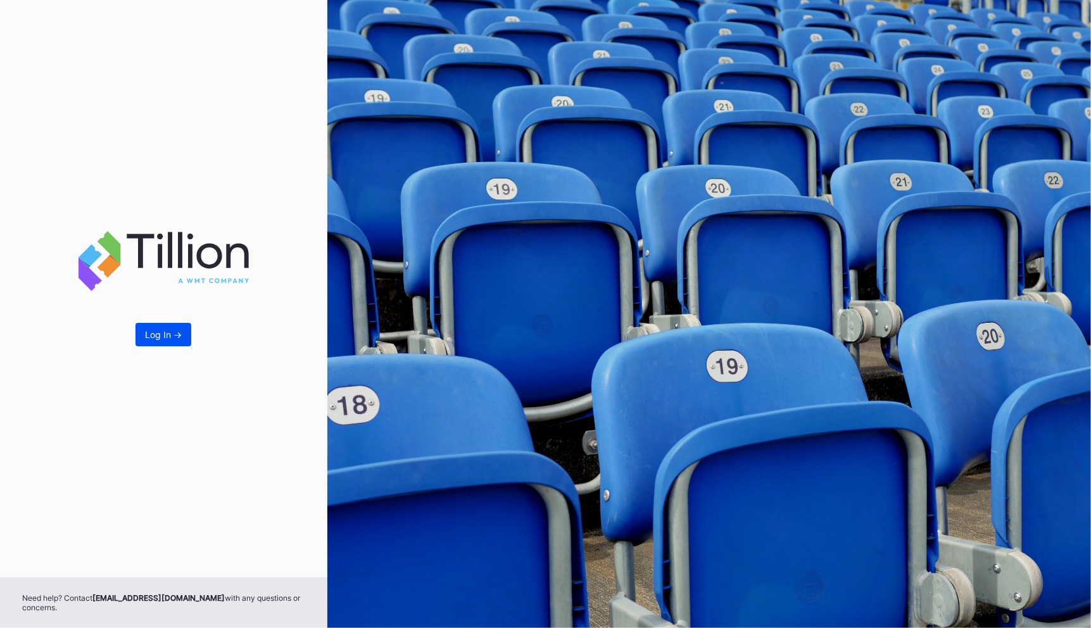
click at [170, 330] on div "Log In ->" at bounding box center [163, 334] width 37 height 11
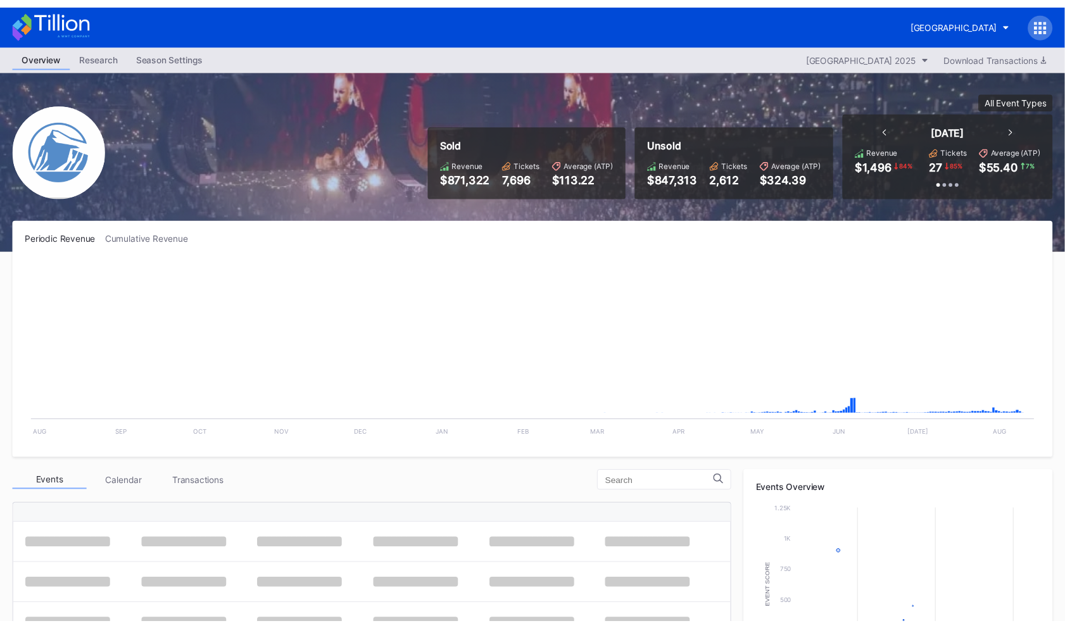
scroll to position [1193, 0]
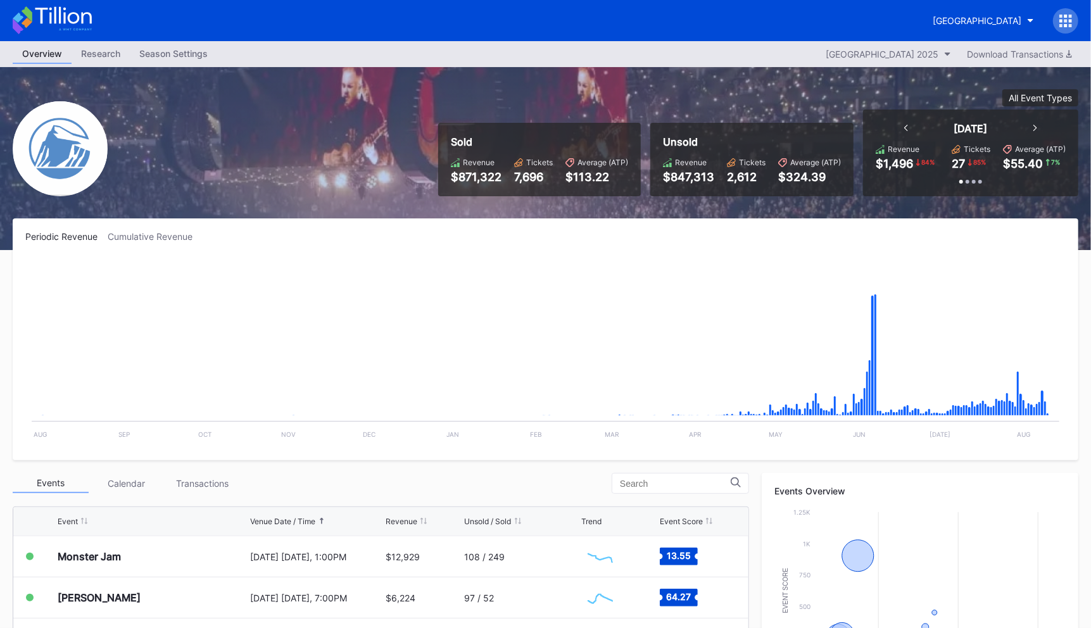
click at [1059, 23] on icon at bounding box center [1065, 21] width 13 height 13
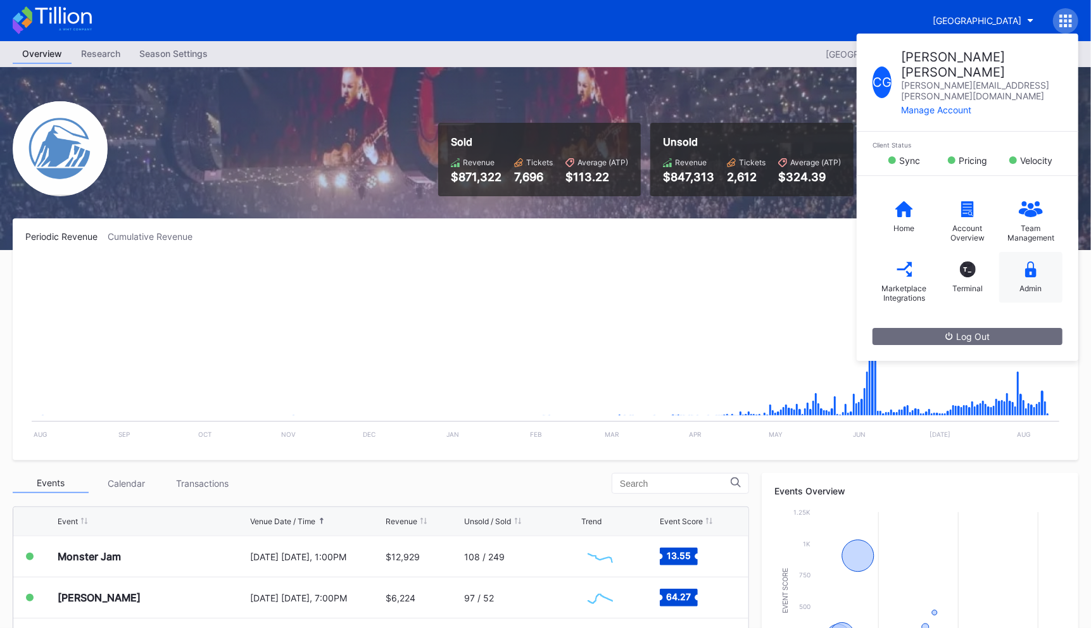
click at [1035, 253] on div "Admin" at bounding box center [1030, 277] width 63 height 51
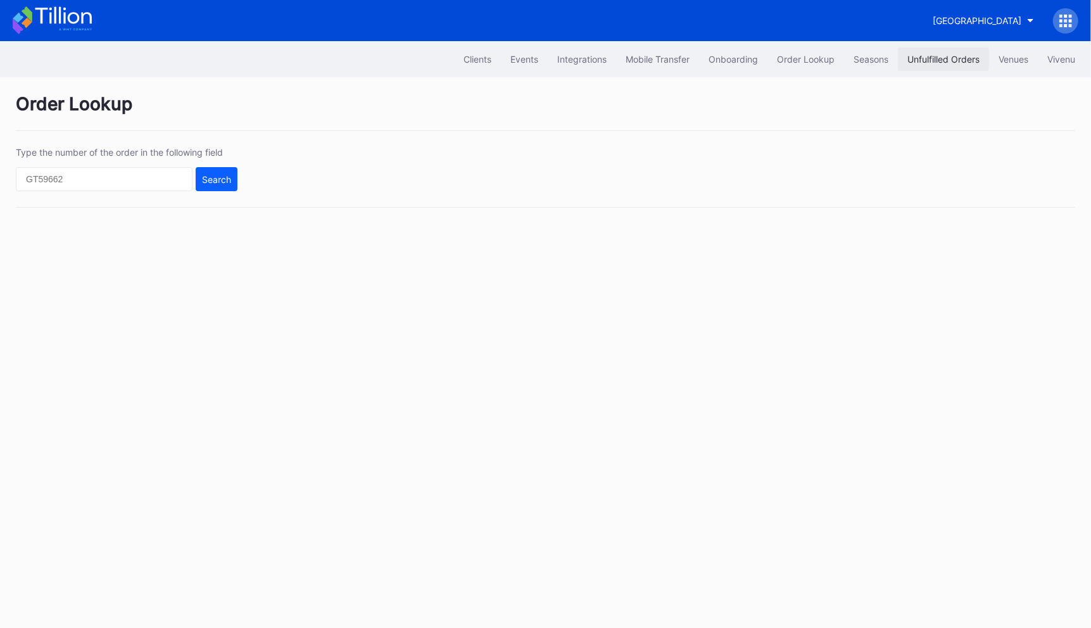
click at [947, 55] on div "Unfulfilled Orders" at bounding box center [943, 59] width 72 height 11
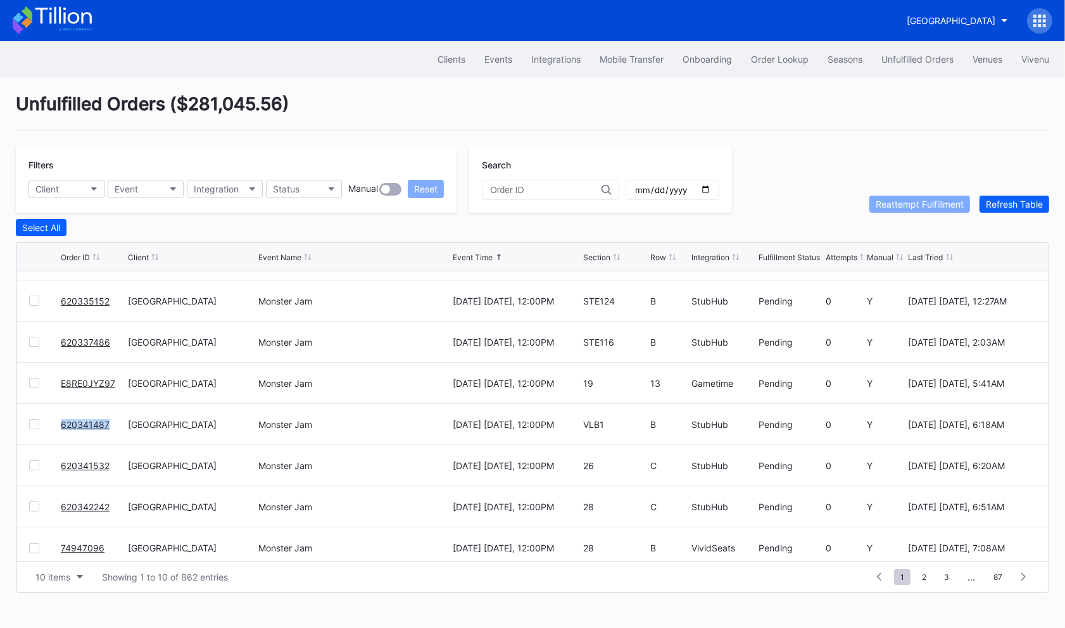
scroll to position [122, 0]
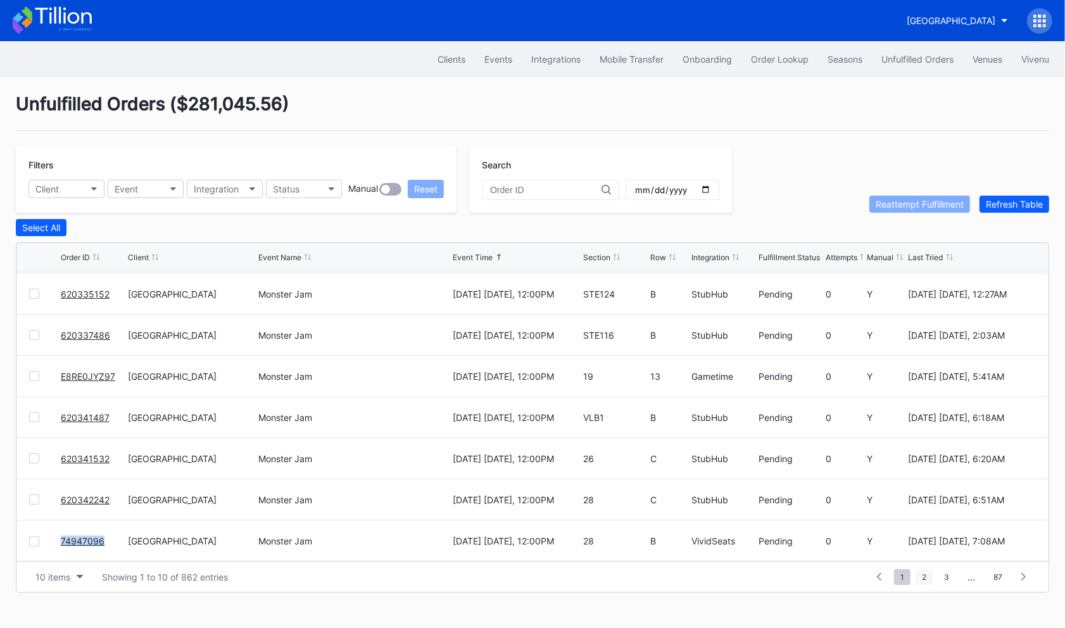
click at [923, 569] on span "2" at bounding box center [923, 577] width 17 height 16
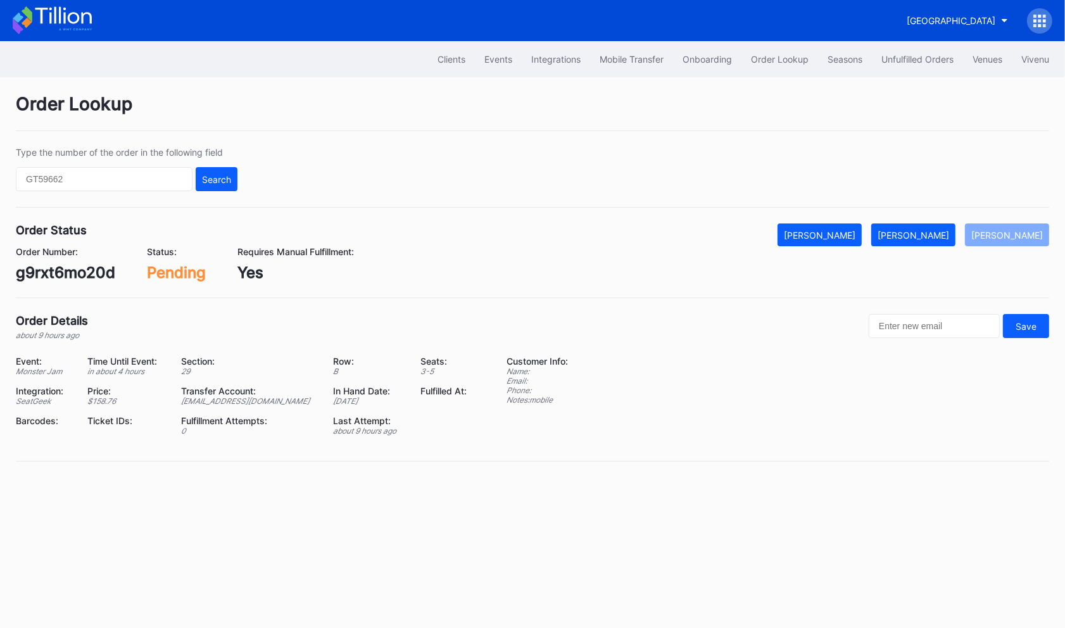
click at [99, 273] on div "g9rxt6mo20d" at bounding box center [65, 272] width 99 height 18
copy div "g9rxt6mo20d"
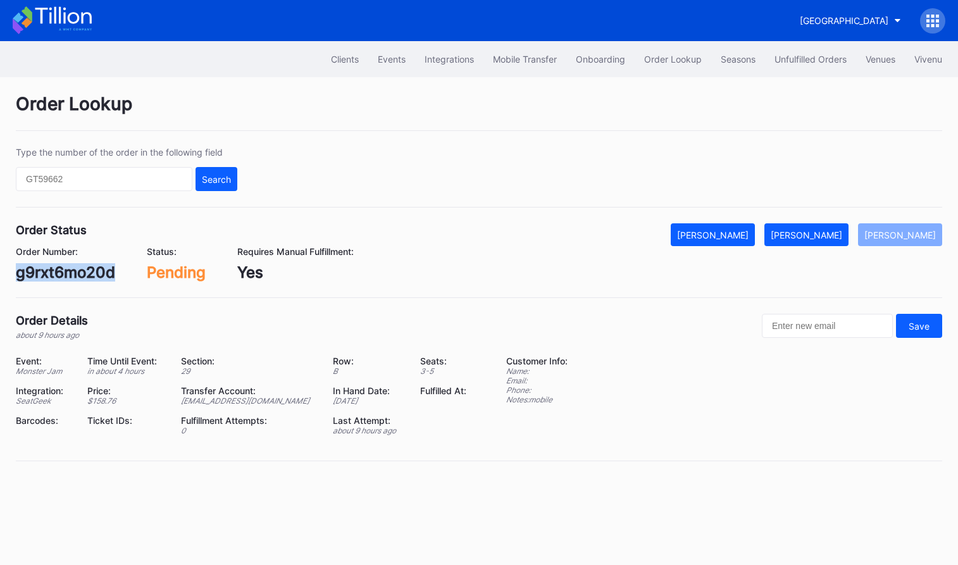
copy div "g9rxt6mo20d"
click at [832, 236] on div "[PERSON_NAME]" at bounding box center [807, 235] width 72 height 11
click at [78, 270] on div "620334000" at bounding box center [60, 272] width 89 height 18
copy div "620334000"
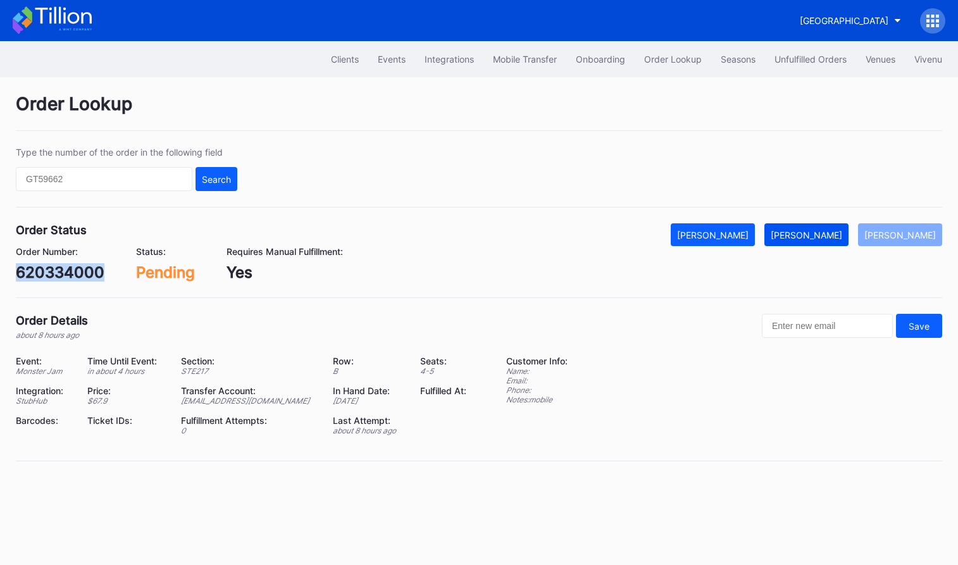
click at [816, 237] on div "[PERSON_NAME]" at bounding box center [807, 235] width 72 height 11
click at [77, 280] on div "620334409" at bounding box center [60, 272] width 88 height 18
copy div "620334409"
click at [813, 235] on div "[PERSON_NAME]" at bounding box center [807, 235] width 72 height 11
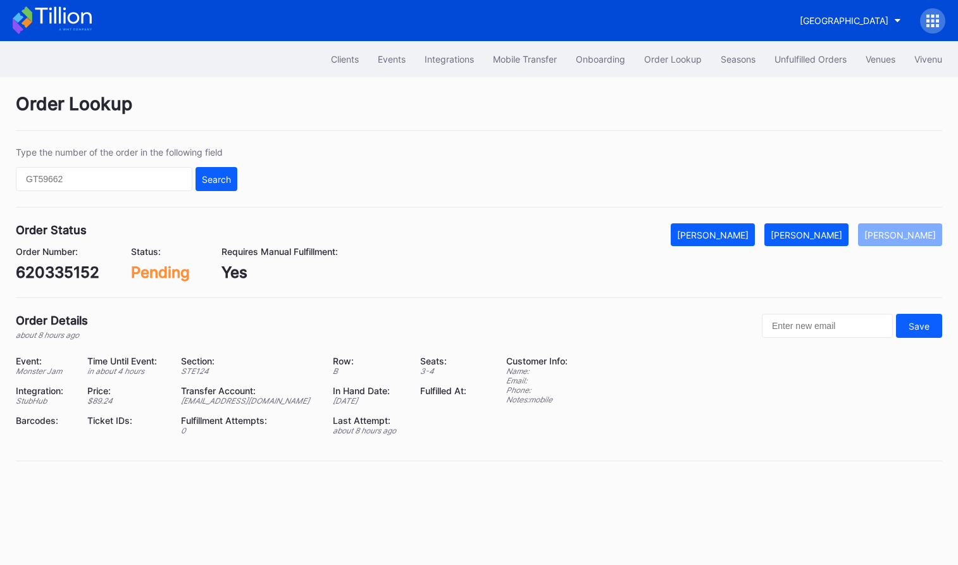
click at [73, 280] on div "620335152" at bounding box center [58, 272] width 84 height 18
copy div "620335152"
click at [842, 237] on div "[PERSON_NAME]" at bounding box center [807, 235] width 72 height 11
click at [70, 275] on div "620337486" at bounding box center [58, 272] width 85 height 18
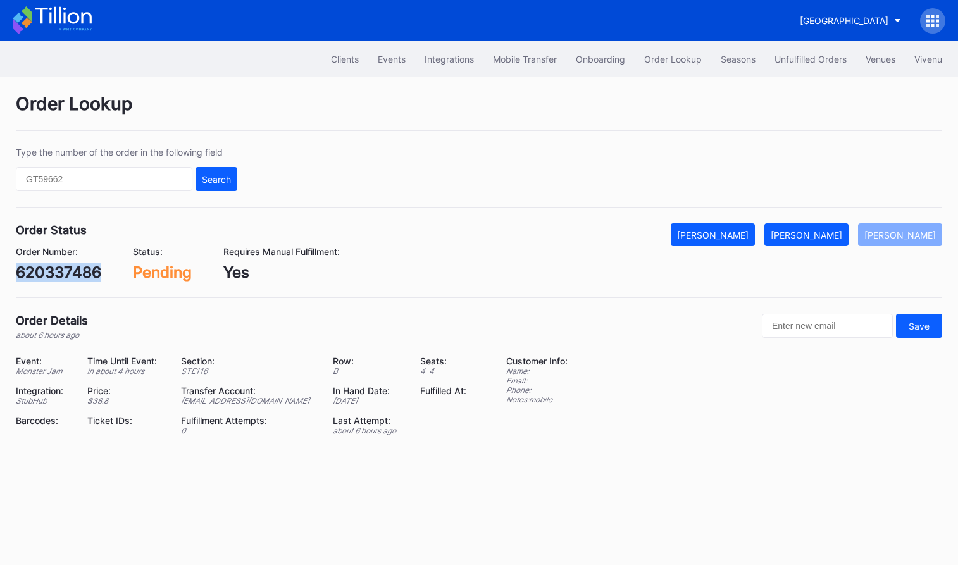
click at [70, 275] on div "620337486" at bounding box center [58, 272] width 85 height 18
copy div "620337486"
click at [834, 232] on div "[PERSON_NAME]" at bounding box center [807, 235] width 72 height 11
click at [88, 270] on div "E8RE0JYZ97" at bounding box center [62, 272] width 93 height 18
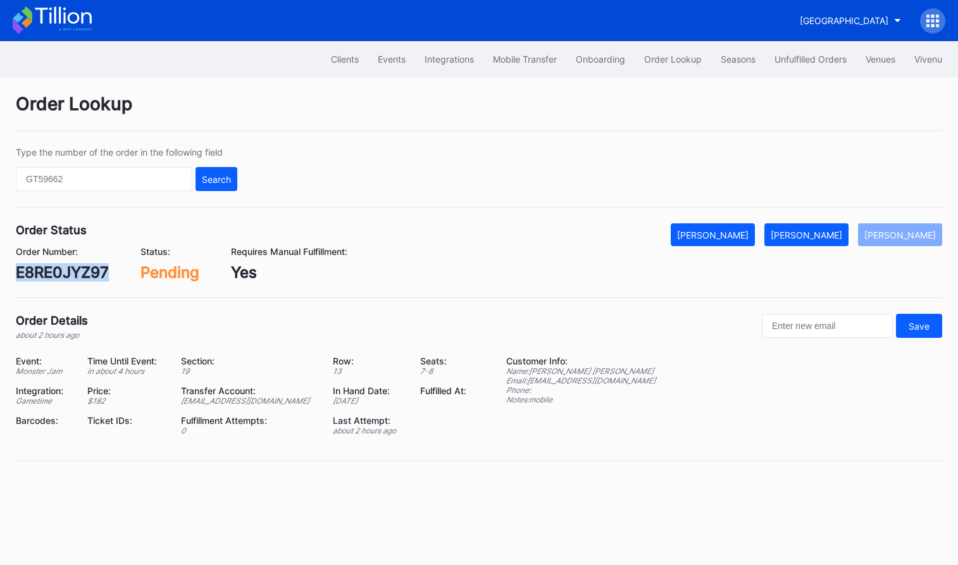
copy div "E8RE0JYZ97"
click at [820, 239] on div "[PERSON_NAME]" at bounding box center [807, 235] width 72 height 11
click at [49, 270] on div "620341487" at bounding box center [58, 272] width 84 height 18
copy div "620341487"
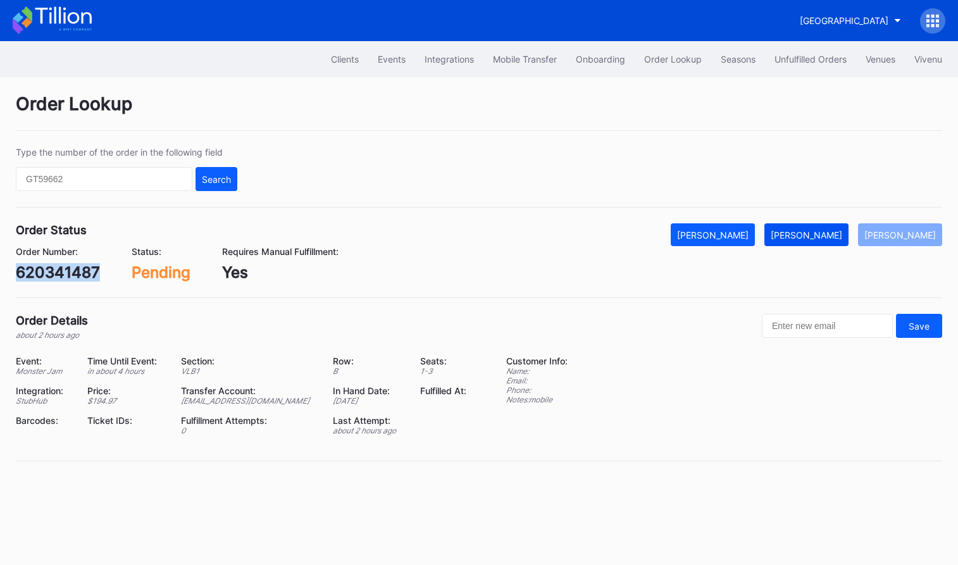
click at [839, 234] on div "[PERSON_NAME]" at bounding box center [807, 235] width 72 height 11
click at [85, 273] on div "620341532" at bounding box center [58, 272] width 84 height 18
copy div "620341532"
click at [833, 240] on div "[PERSON_NAME]" at bounding box center [807, 235] width 72 height 11
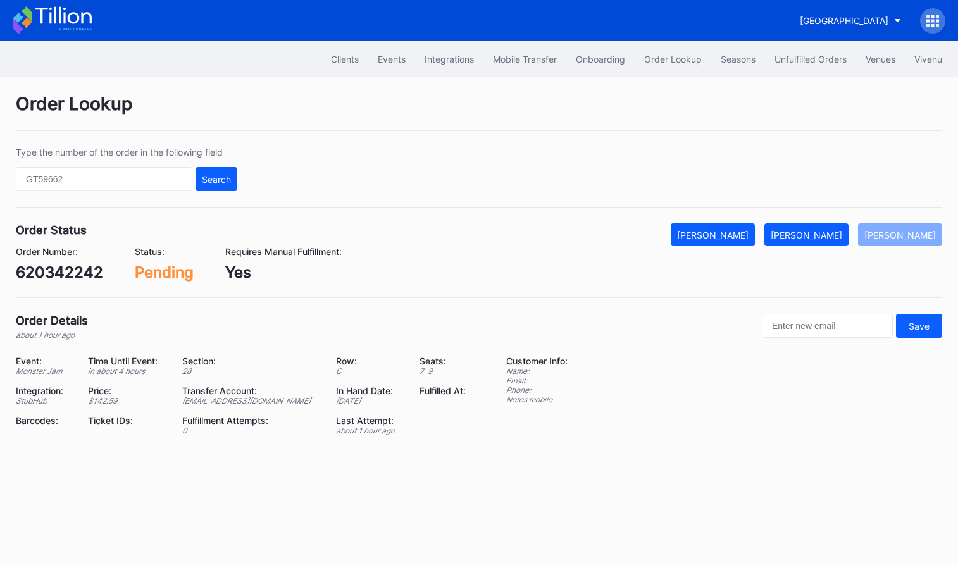
click at [90, 268] on div "620342242" at bounding box center [59, 272] width 87 height 18
copy div "620342242"
click at [825, 234] on div "[PERSON_NAME]" at bounding box center [807, 235] width 72 height 11
click at [76, 270] on div "74947096" at bounding box center [54, 272] width 76 height 18
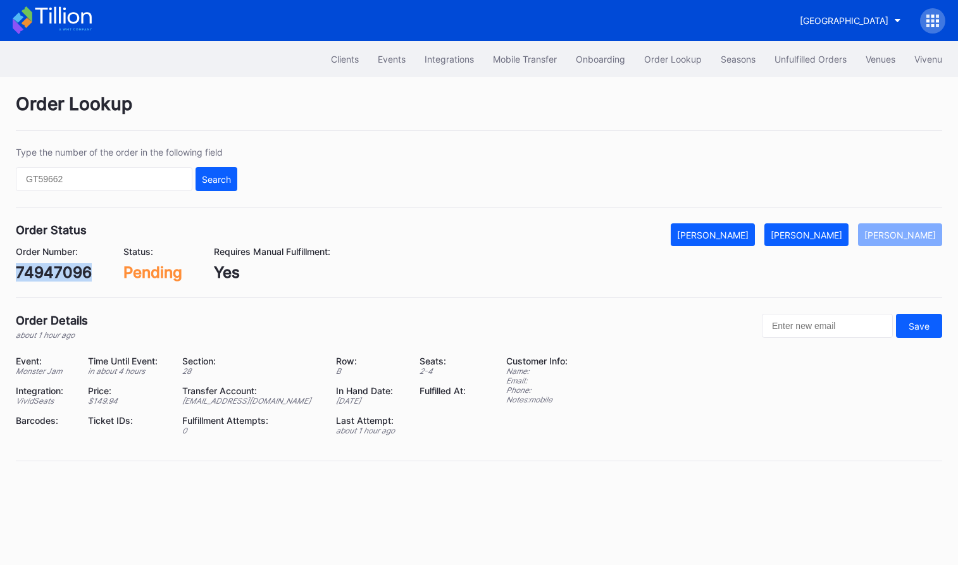
click at [76, 270] on div "74947096" at bounding box center [54, 272] width 76 height 18
copy div "74947096"
click at [818, 232] on div "[PERSON_NAME]" at bounding box center [807, 235] width 72 height 11
click at [83, 274] on div "620342897" at bounding box center [59, 272] width 86 height 18
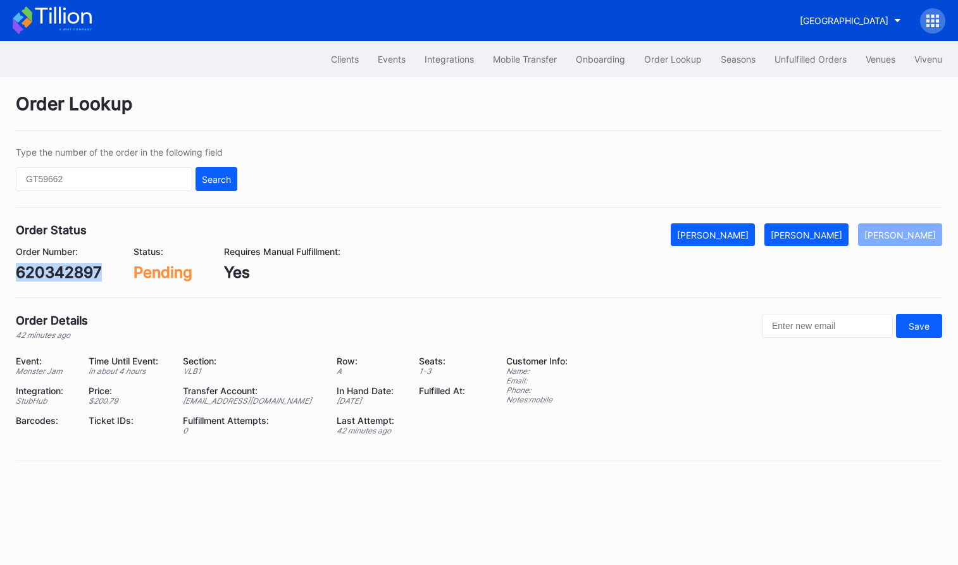
copy div "620342897"
click at [818, 237] on div "[PERSON_NAME]" at bounding box center [807, 235] width 72 height 11
click at [76, 271] on div "620343638" at bounding box center [59, 272] width 87 height 18
copy div "620343638"
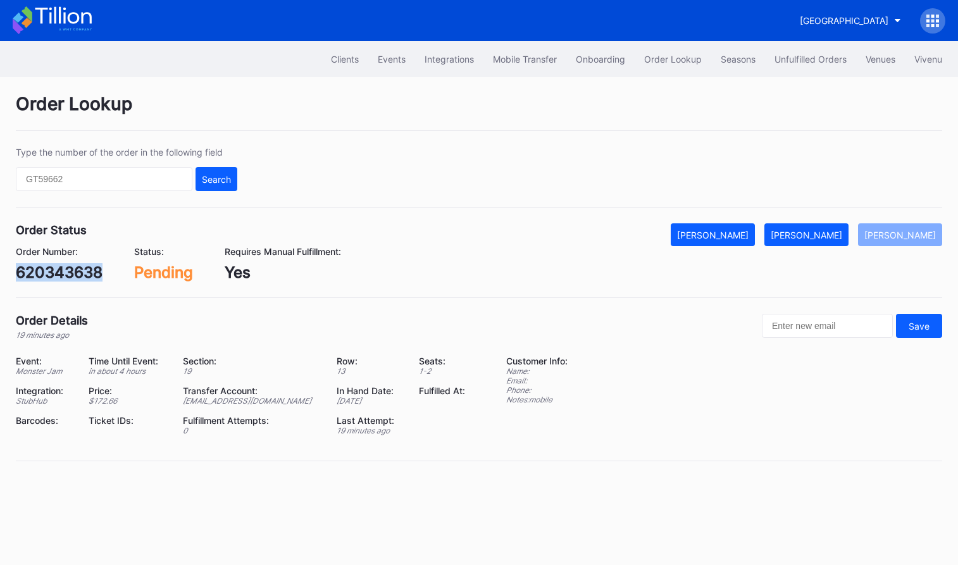
copy div "620343638"
click at [830, 241] on button "[PERSON_NAME]" at bounding box center [807, 234] width 84 height 23
click at [66, 277] on div "141019680" at bounding box center [56, 272] width 80 height 18
copy div "141019680"
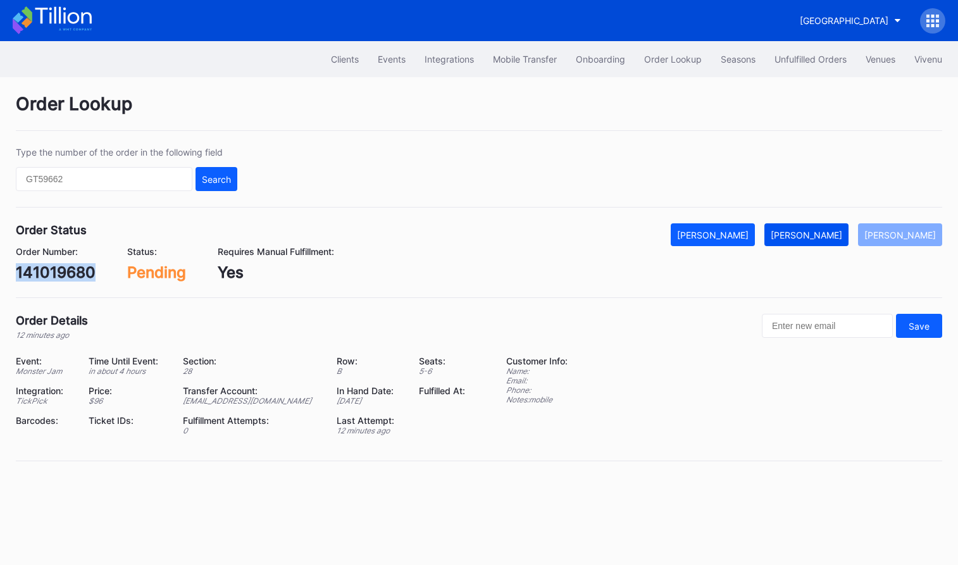
click at [822, 228] on button "[PERSON_NAME]" at bounding box center [807, 234] width 84 height 23
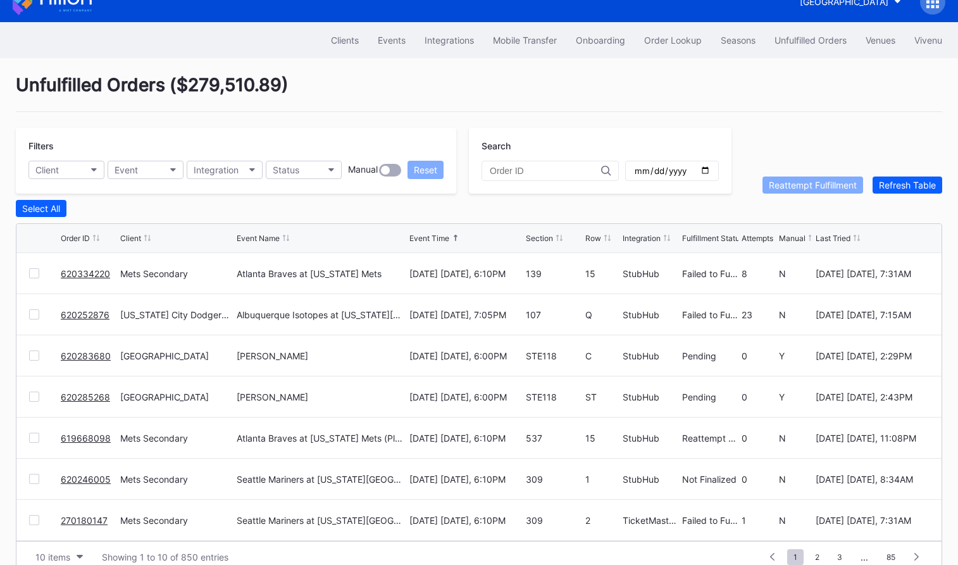
scroll to position [42, 0]
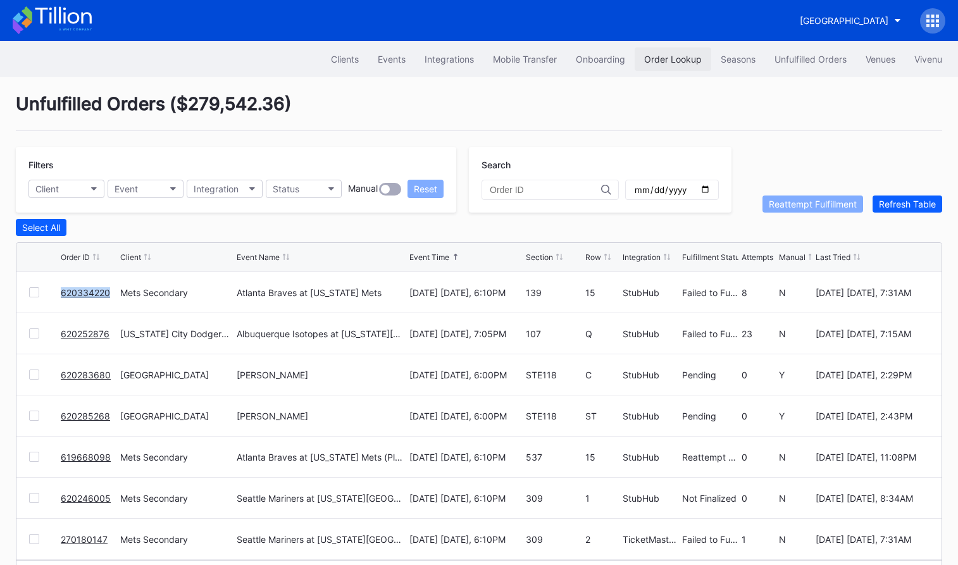
click at [677, 54] on div "Order Lookup" at bounding box center [673, 59] width 58 height 11
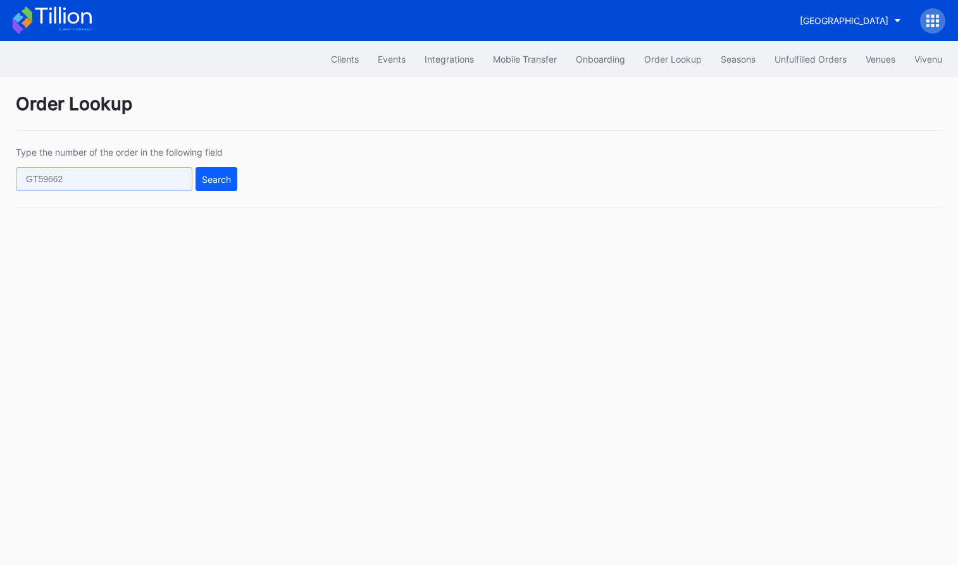
click at [156, 185] on input "text" at bounding box center [104, 179] width 177 height 24
paste input "620334220"
type input "620334220"
click at [220, 168] on button "Search" at bounding box center [217, 179] width 42 height 24
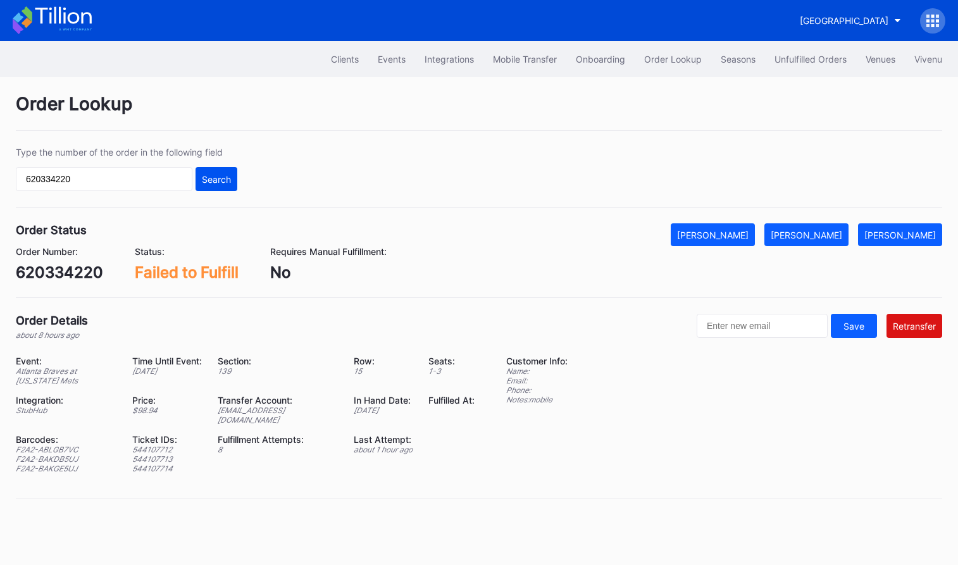
click at [219, 180] on div "Search" at bounding box center [216, 179] width 29 height 11
click at [253, 415] on div "ed-8158611@eventdynamic.com" at bounding box center [278, 415] width 120 height 19
copy div "ed-8158611@eventdynamic.com"
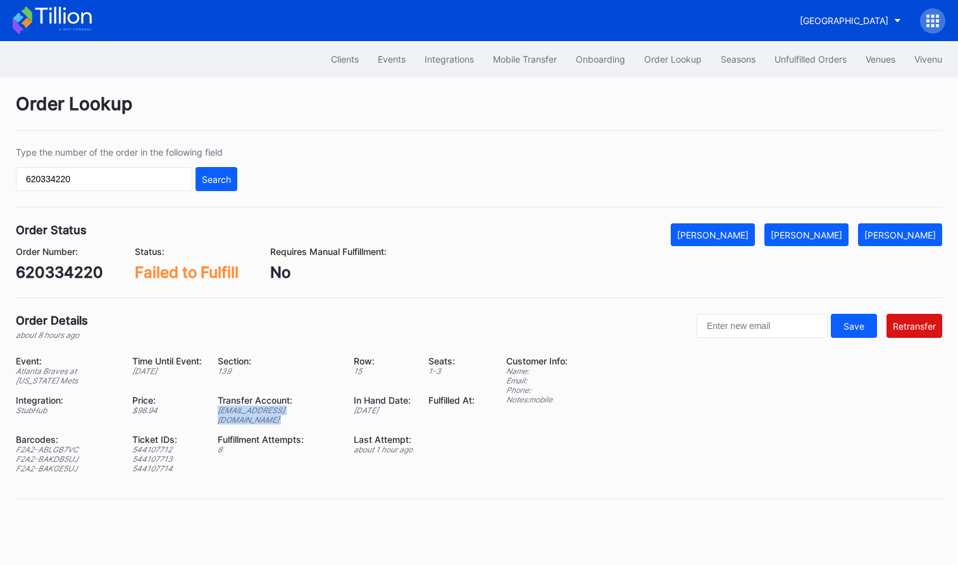
click at [63, 435] on div "Barcodes:" at bounding box center [66, 439] width 101 height 11
click at [62, 445] on div "F2A2-ABLGB7VC" at bounding box center [66, 449] width 101 height 9
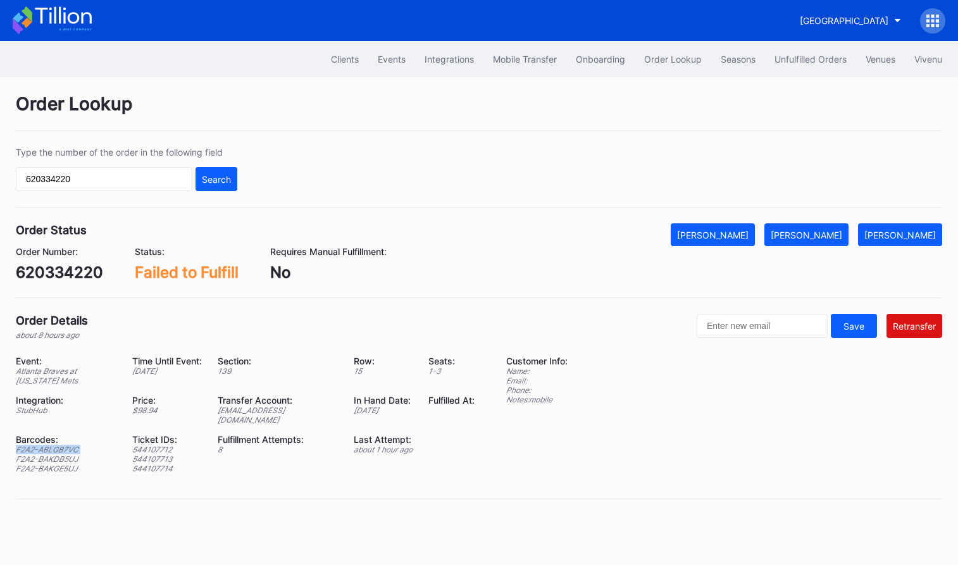
copy div "F2A2-ABLGB7VC"
click at [42, 454] on div "F2A2-BAKDB5UJ" at bounding box center [66, 458] width 101 height 9
copy div "F2A2-BAKDB5UJ"
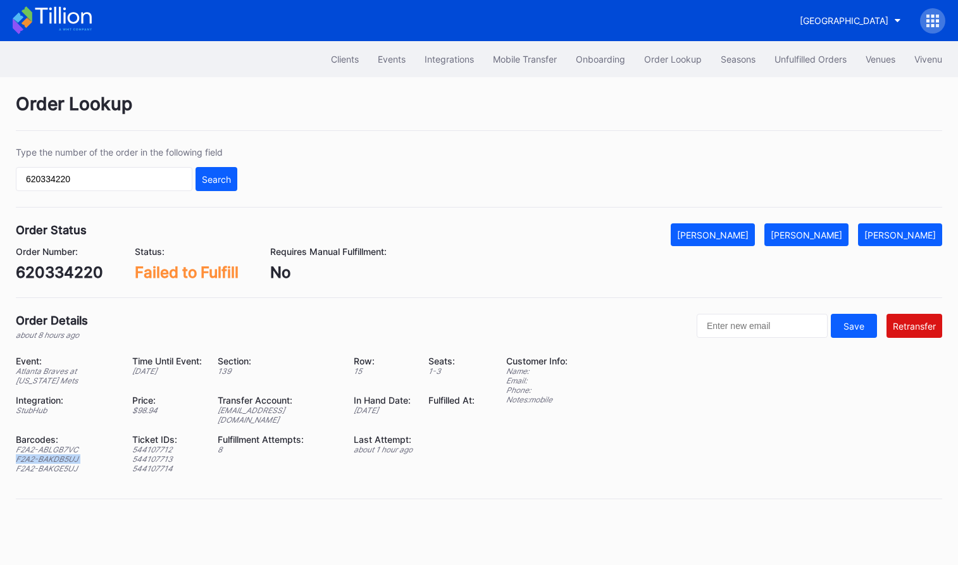
click at [54, 464] on div "F2A2-BAKGE5UJ" at bounding box center [66, 468] width 101 height 9
copy div "F2A2-BAKGE5UJ"
click at [832, 227] on button "[PERSON_NAME]" at bounding box center [807, 234] width 84 height 23
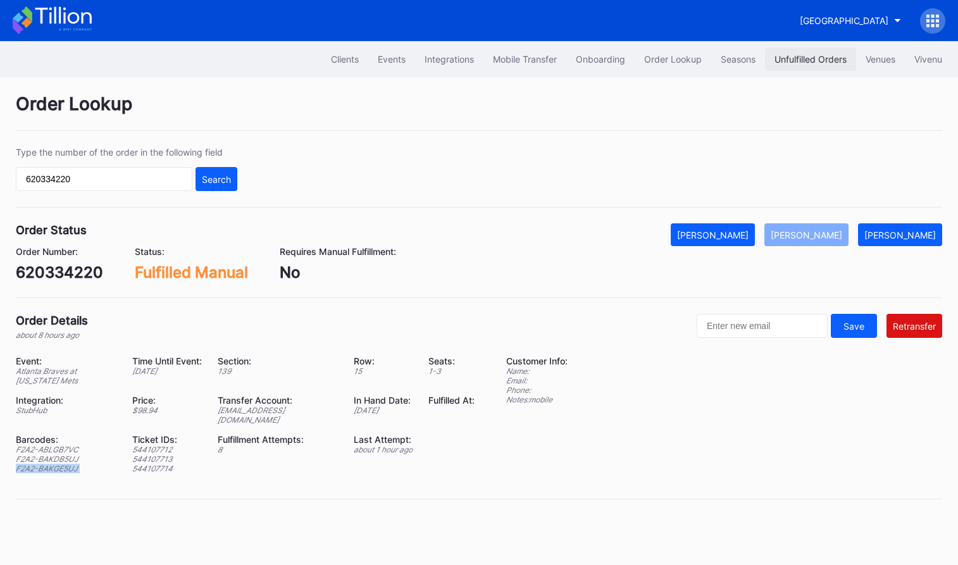
click at [802, 55] on div "Unfulfilled Orders" at bounding box center [811, 59] width 72 height 11
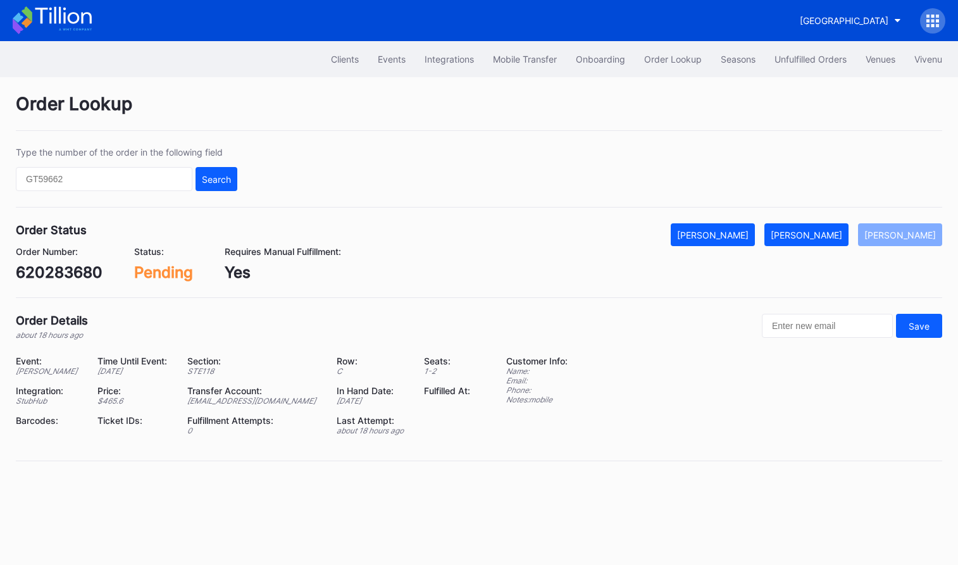
click at [74, 275] on div "620283680" at bounding box center [59, 272] width 87 height 18
copy div "620283680"
click at [836, 225] on button "Mark Fulfilled" at bounding box center [807, 234] width 84 height 23
click at [77, 273] on div "620285268" at bounding box center [59, 272] width 86 height 18
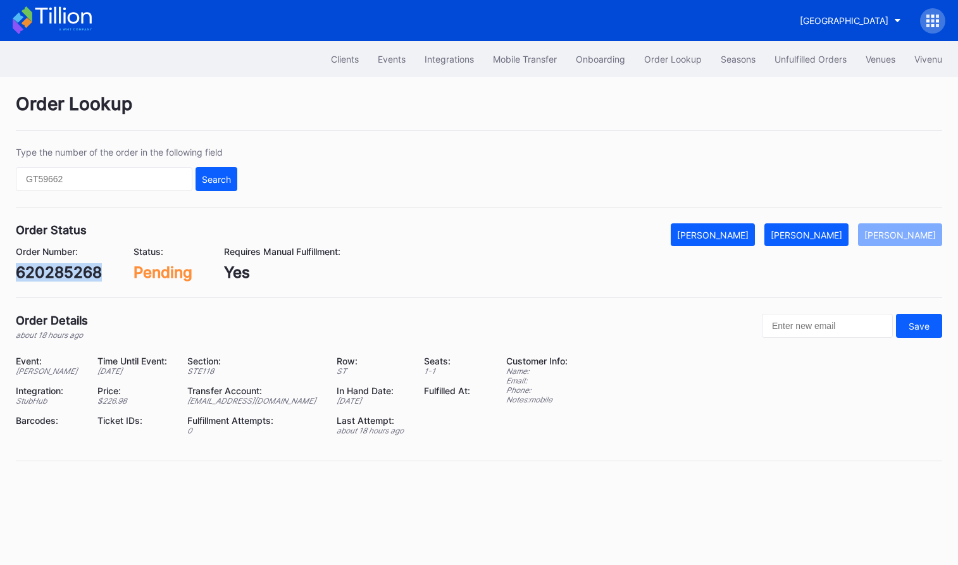
click at [77, 273] on div "620285268" at bounding box center [59, 272] width 86 height 18
copy div "620285268"
click at [821, 234] on div "[PERSON_NAME]" at bounding box center [807, 235] width 72 height 11
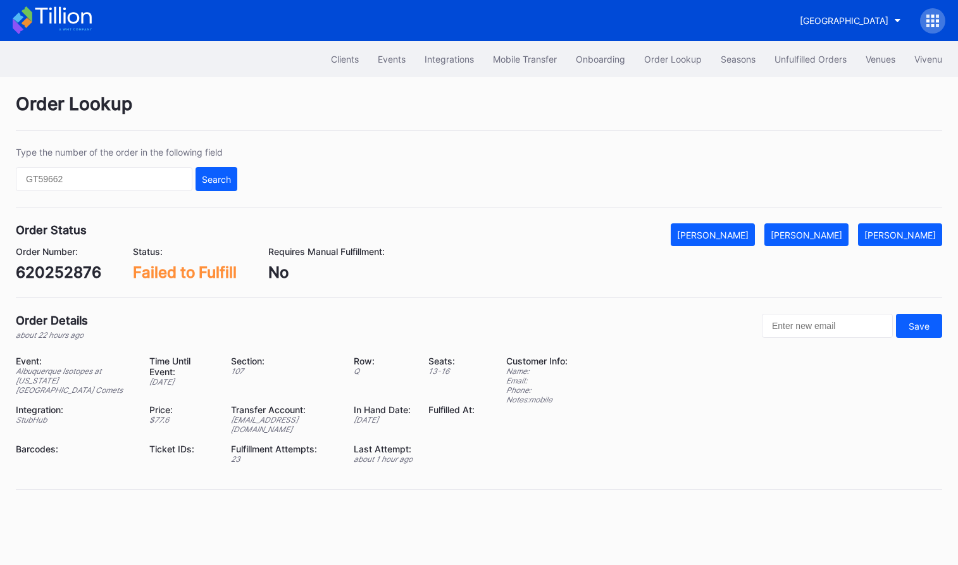
click at [66, 280] on div "620252876" at bounding box center [58, 272] width 85 height 18
copy div "620252876"
click at [820, 227] on button "[PERSON_NAME]" at bounding box center [807, 234] width 84 height 23
click at [558, 280] on div "Order Number: 620252876 Status: Fulfilled Manual Requires Manual Fulfillment: No" at bounding box center [479, 263] width 927 height 35
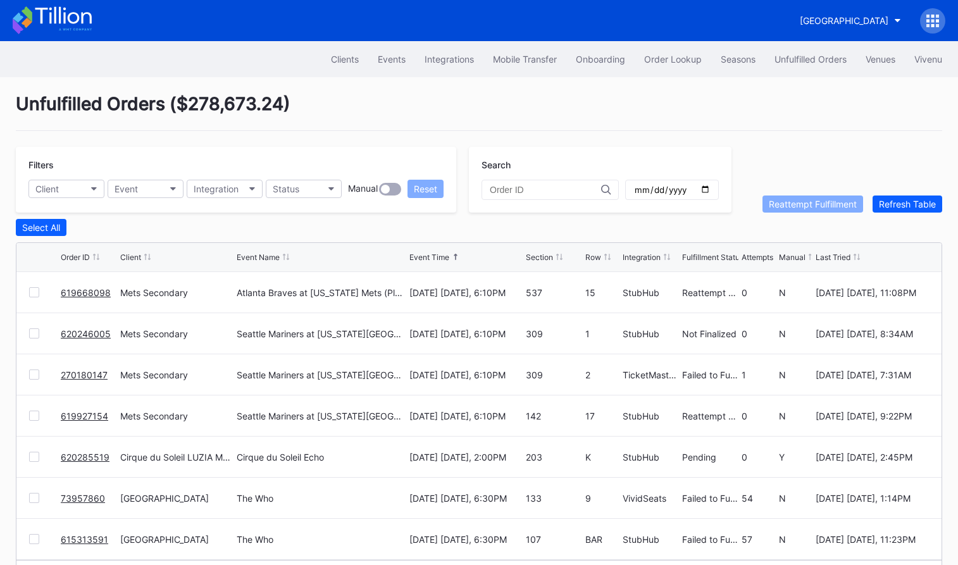
click at [32, 375] on div at bounding box center [34, 375] width 10 height 10
click at [814, 210] on button "Reattempt Fulfillment" at bounding box center [813, 204] width 101 height 17
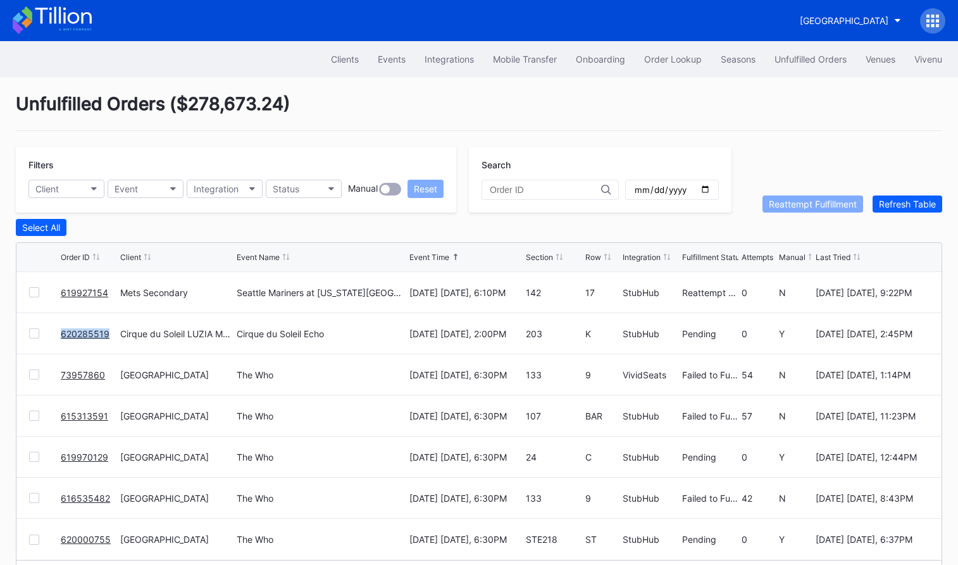
scroll to position [42, 0]
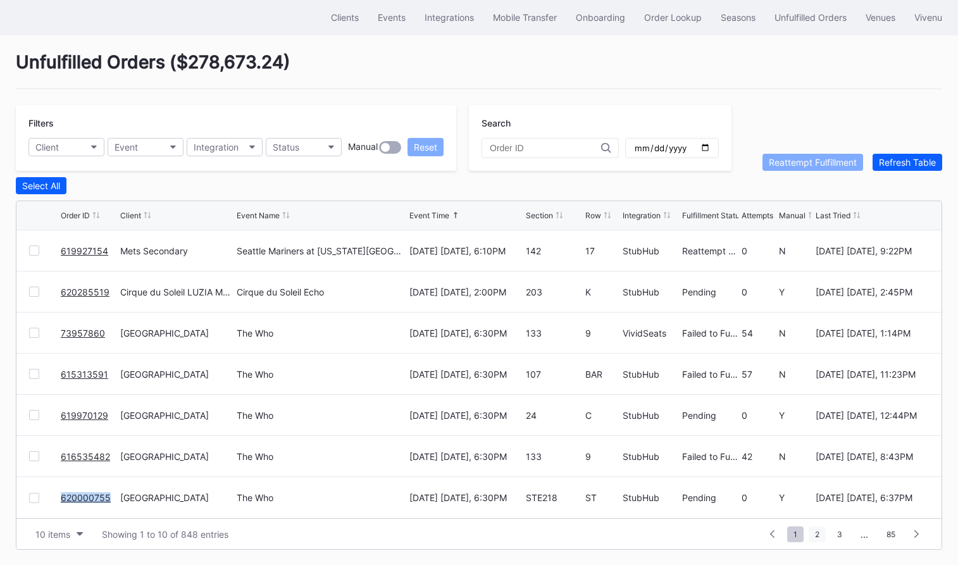
click at [818, 537] on span "2" at bounding box center [817, 535] width 17 height 16
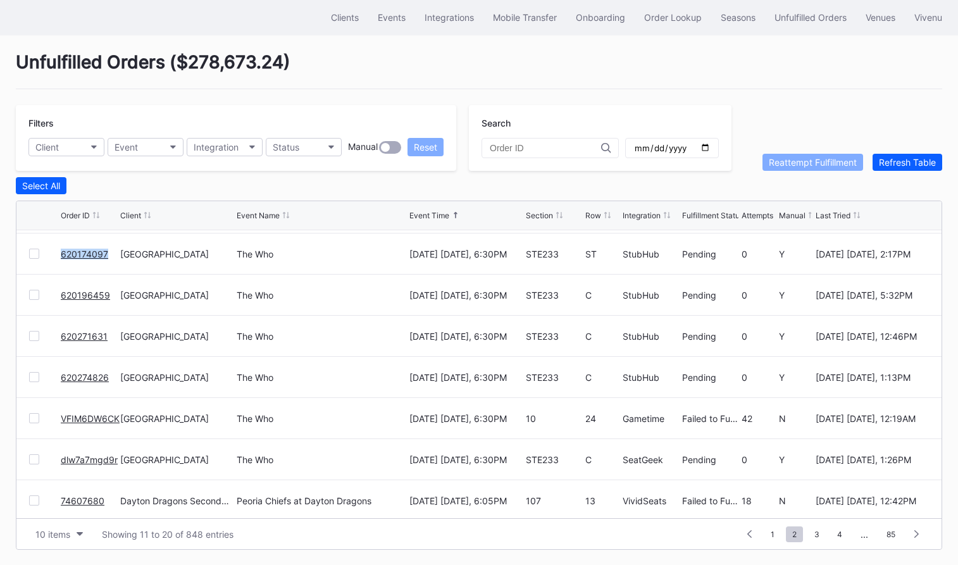
scroll to position [85, 0]
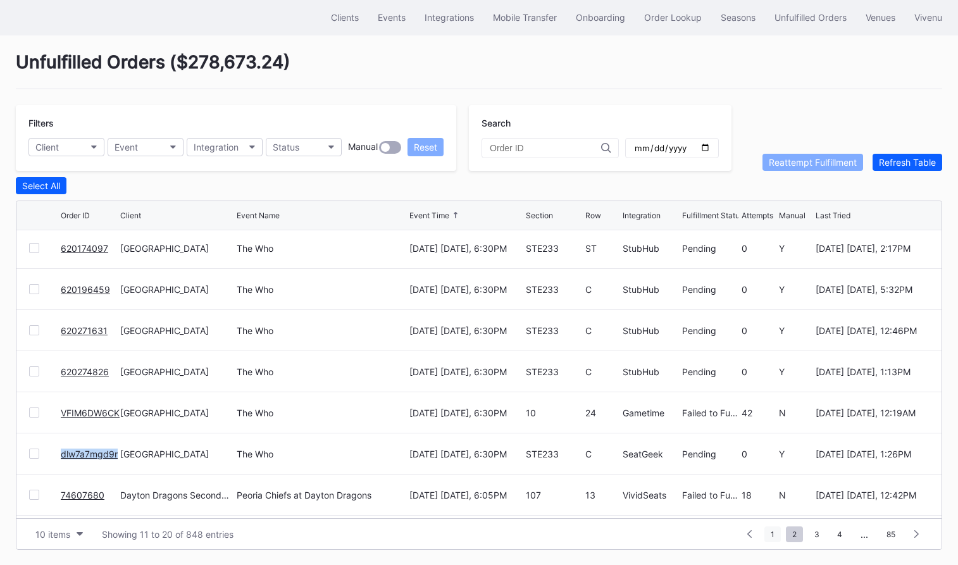
click at [776, 532] on span "1" at bounding box center [773, 535] width 16 height 16
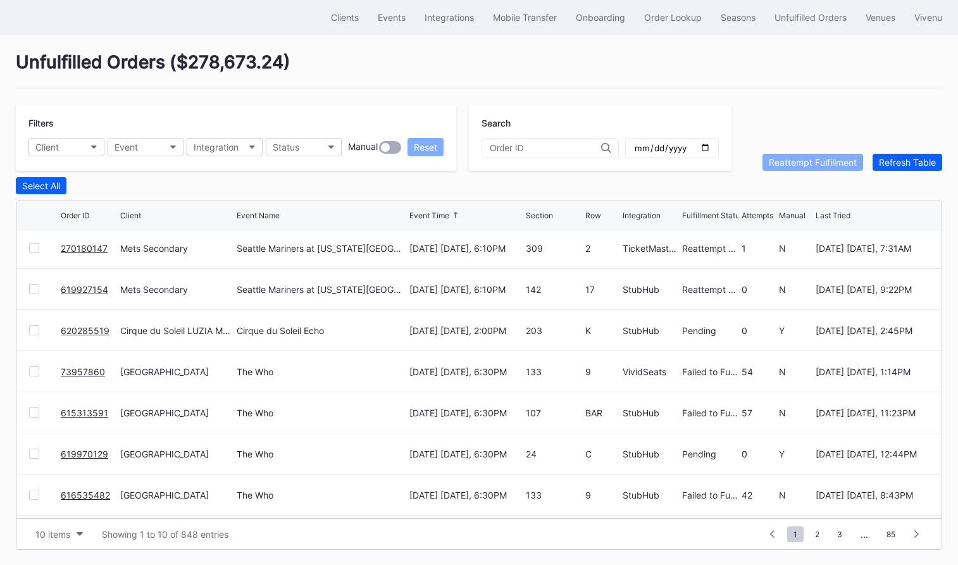
scroll to position [0, 0]
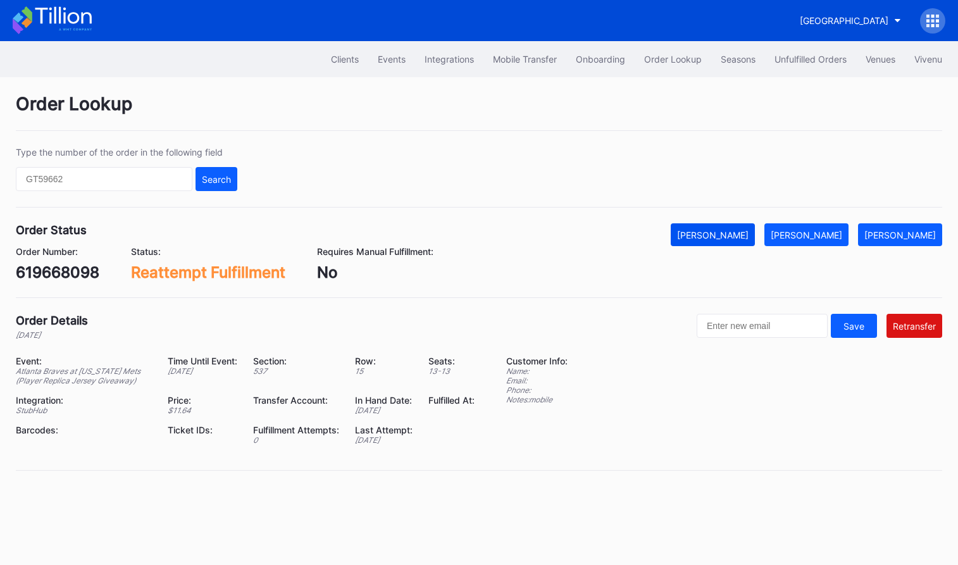
click at [746, 239] on div "Mark Cancelled" at bounding box center [713, 235] width 72 height 11
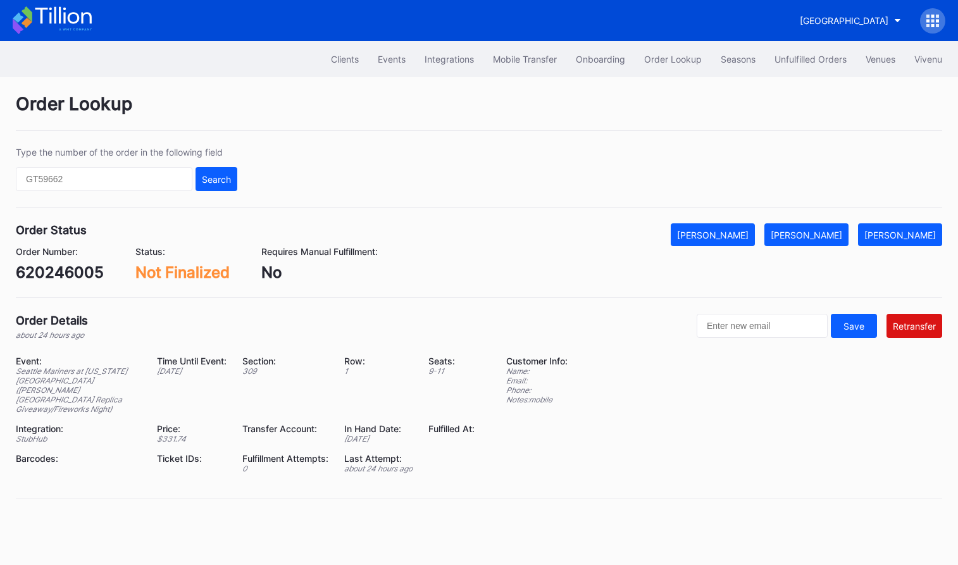
click at [70, 272] on div "620246005" at bounding box center [60, 272] width 88 height 18
copy div "620246005"
click at [749, 238] on div "[PERSON_NAME]" at bounding box center [713, 235] width 72 height 11
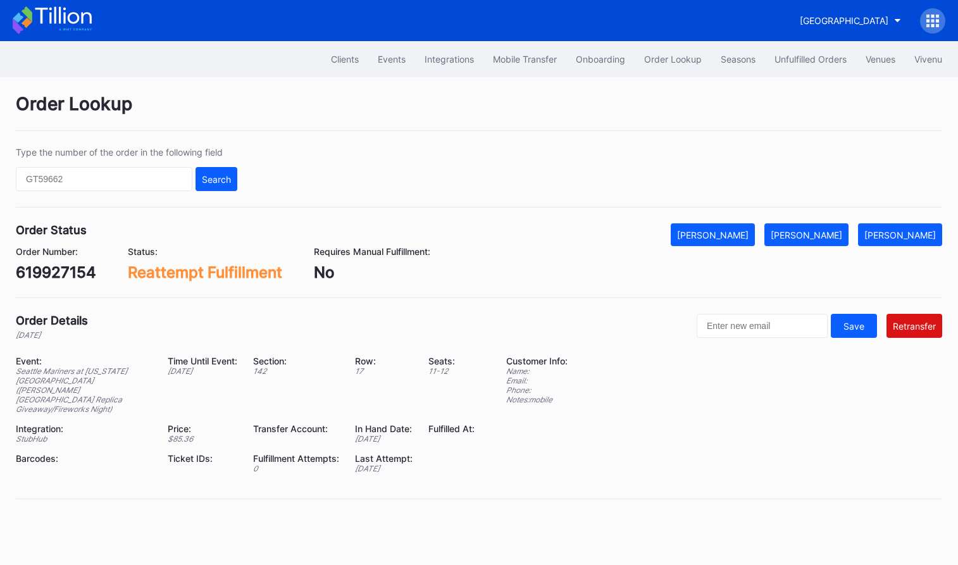
click at [58, 277] on div "619927154" at bounding box center [56, 272] width 80 height 18
copy div "619927154"
click at [749, 238] on div "[PERSON_NAME]" at bounding box center [713, 235] width 72 height 11
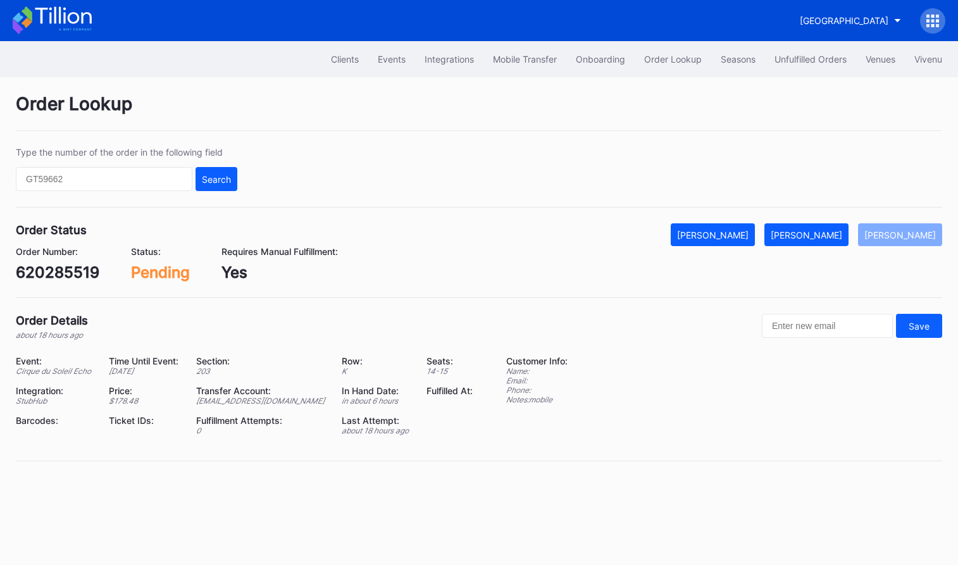
click at [64, 268] on div "620285519" at bounding box center [58, 272] width 84 height 18
copy div "620285519"
click at [827, 228] on button "[PERSON_NAME]" at bounding box center [807, 234] width 84 height 23
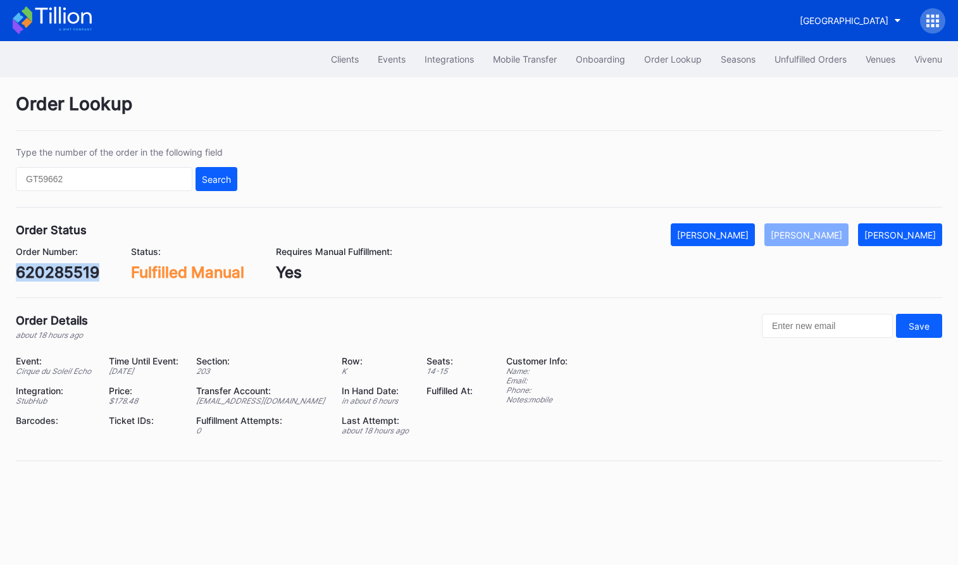
copy div "620285519"
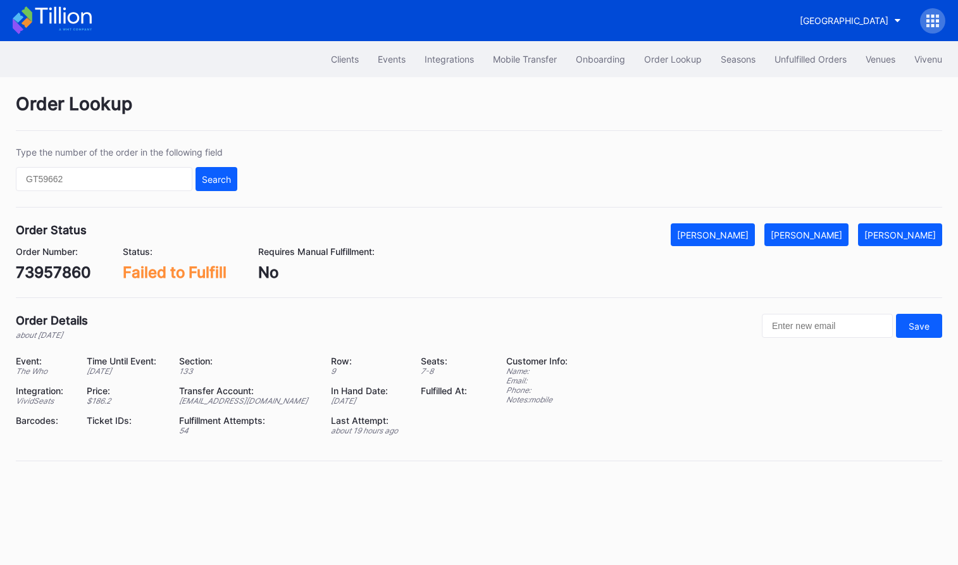
click at [54, 265] on div "73957860" at bounding box center [53, 272] width 75 height 18
copy div "73957860"
click at [826, 238] on div "[PERSON_NAME]" at bounding box center [807, 235] width 72 height 11
click at [78, 272] on div "615313591" at bounding box center [55, 272] width 78 height 18
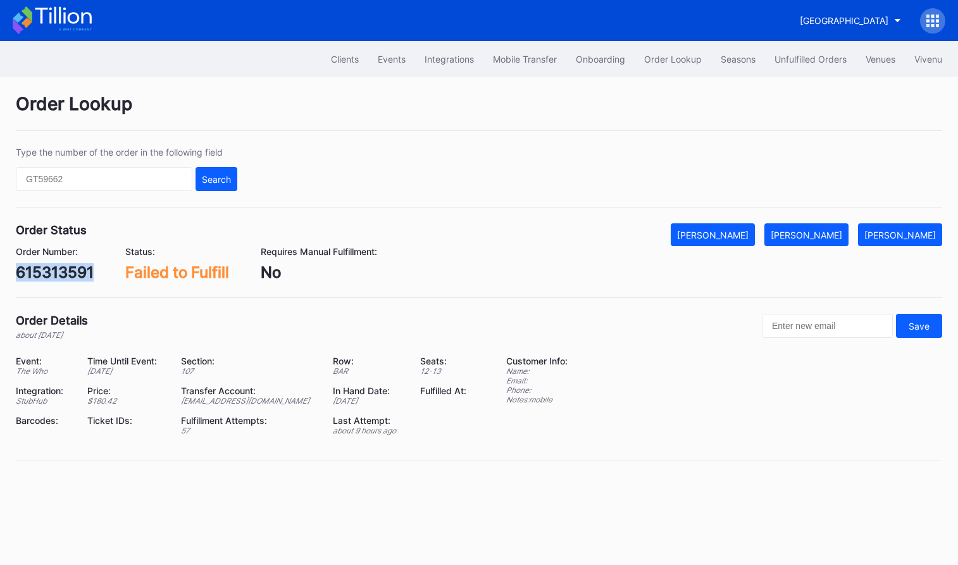
click at [78, 272] on div "615313591" at bounding box center [55, 272] width 78 height 18
copy div "615313591"
click at [828, 237] on div "[PERSON_NAME]" at bounding box center [807, 235] width 72 height 11
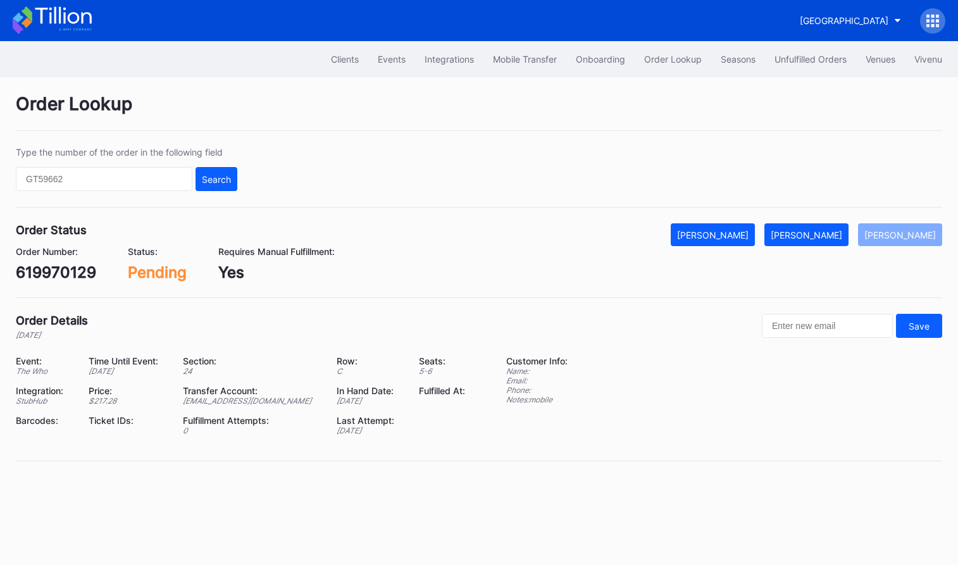
click at [90, 276] on div "619970129" at bounding box center [56, 272] width 80 height 18
copy div "619970129"
click at [835, 231] on div "[PERSON_NAME]" at bounding box center [807, 235] width 72 height 11
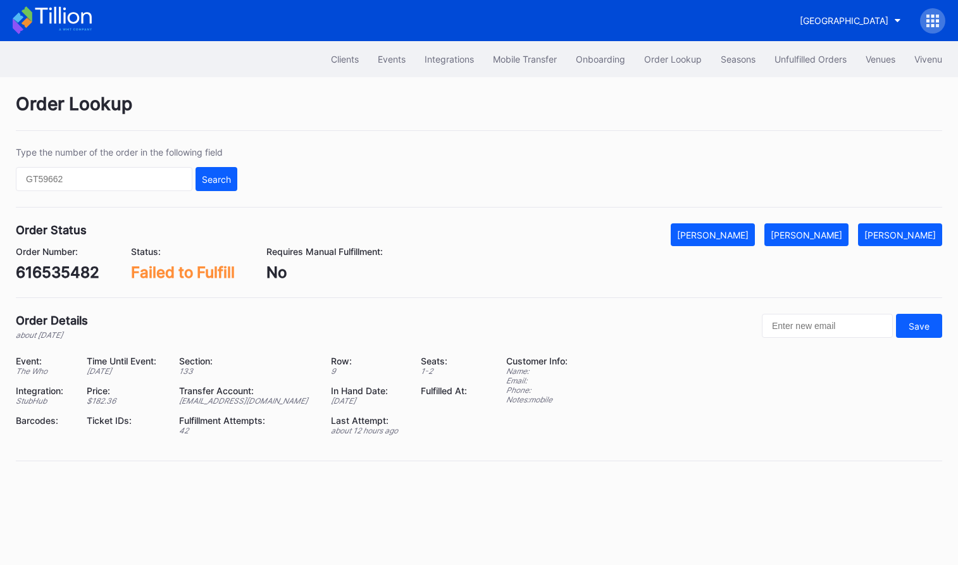
click at [78, 268] on div "616535482" at bounding box center [58, 272] width 84 height 18
copy div "616535482"
click at [839, 234] on div "[PERSON_NAME]" at bounding box center [807, 235] width 72 height 11
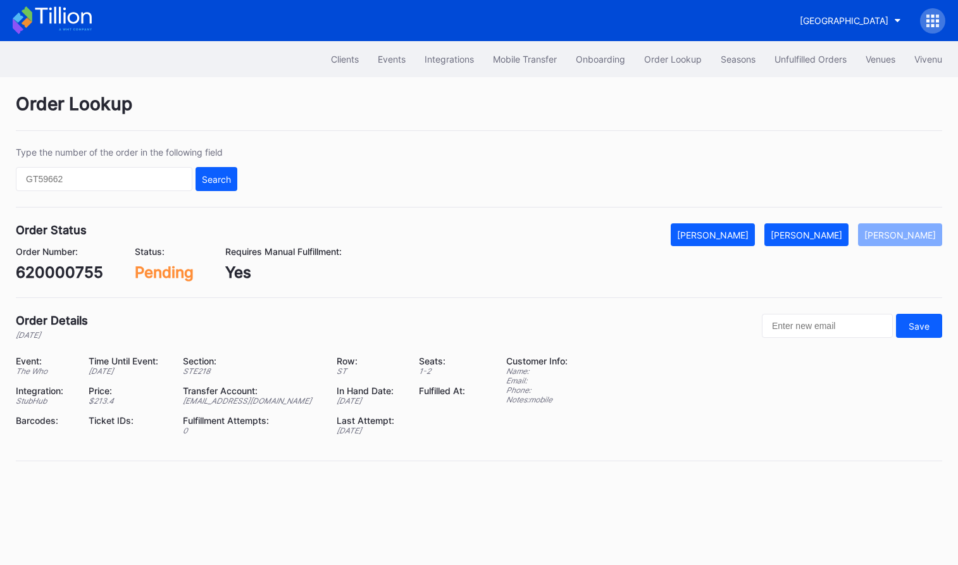
click at [87, 277] on div "620000755" at bounding box center [59, 272] width 87 height 18
copy div "620000755"
click at [836, 232] on div "[PERSON_NAME]" at bounding box center [807, 235] width 72 height 11
click at [80, 278] on div "132895207" at bounding box center [57, 272] width 83 height 18
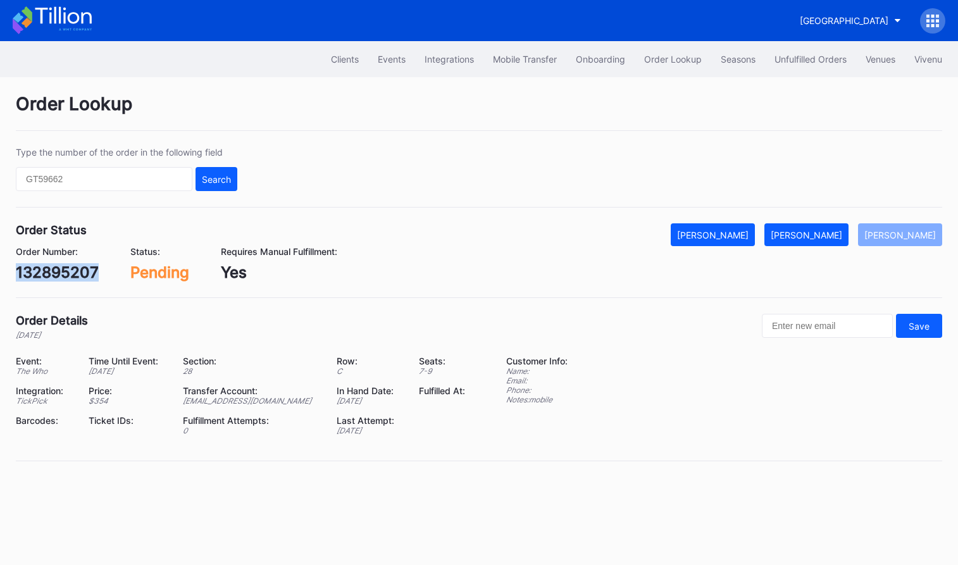
click at [80, 278] on div "132895207" at bounding box center [57, 272] width 83 height 18
copy div "132895207"
click at [825, 234] on div "[PERSON_NAME]" at bounding box center [807, 235] width 72 height 11
click at [96, 270] on div "rm96c3dngnq" at bounding box center [67, 272] width 103 height 18
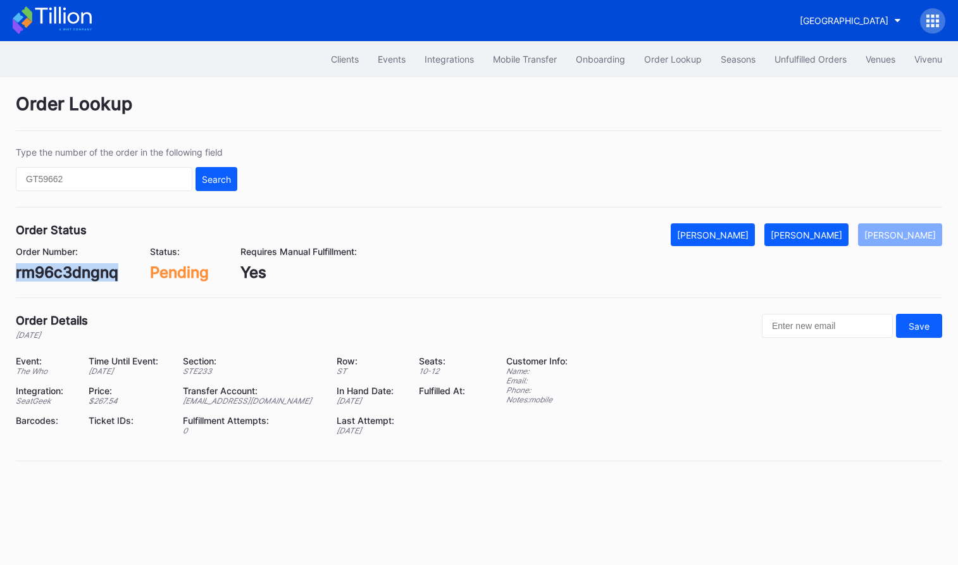
copy div "rm96c3dngnq"
click at [842, 235] on div "[PERSON_NAME]" at bounding box center [807, 235] width 72 height 11
click at [71, 275] on div "620174097" at bounding box center [57, 272] width 83 height 18
copy div "620174097"
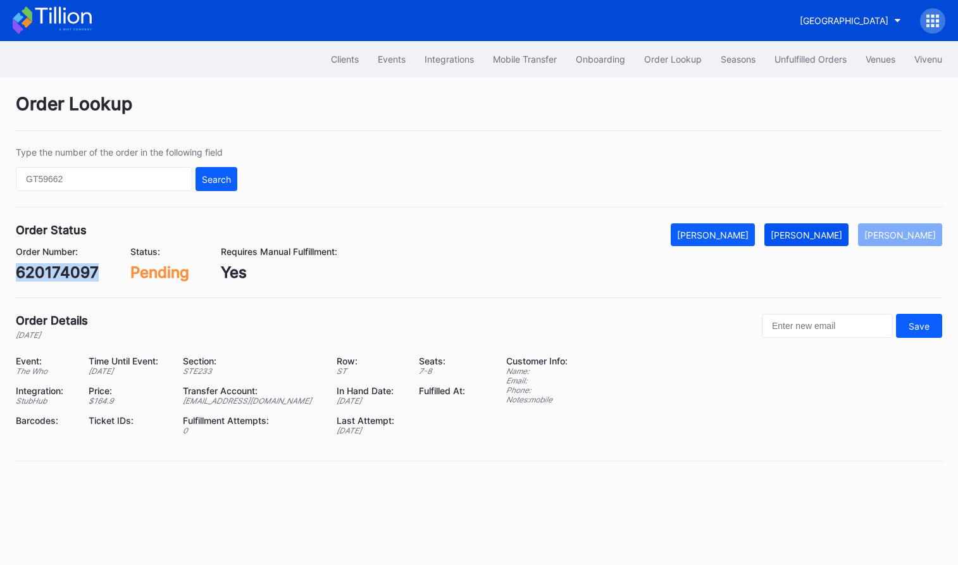
click at [827, 234] on div "[PERSON_NAME]" at bounding box center [807, 235] width 72 height 11
click at [77, 273] on div "620196459" at bounding box center [58, 272] width 84 height 18
copy div "620196459"
click at [821, 235] on div "[PERSON_NAME]" at bounding box center [807, 235] width 72 height 11
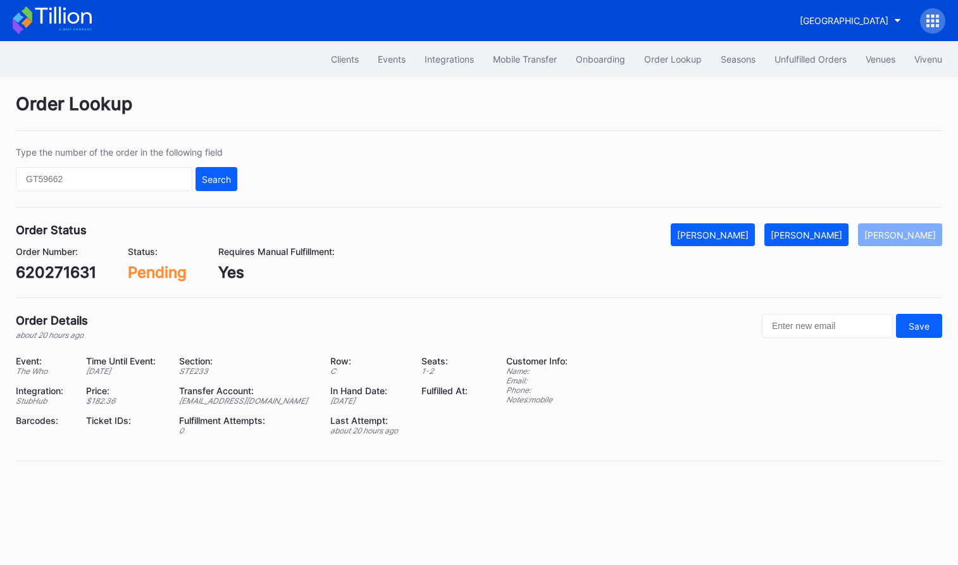
click at [73, 280] on div "620271631" at bounding box center [56, 272] width 80 height 18
copy div "620271631"
click at [838, 240] on div "[PERSON_NAME]" at bounding box center [807, 235] width 72 height 11
click at [78, 280] on div "620274826" at bounding box center [58, 272] width 85 height 18
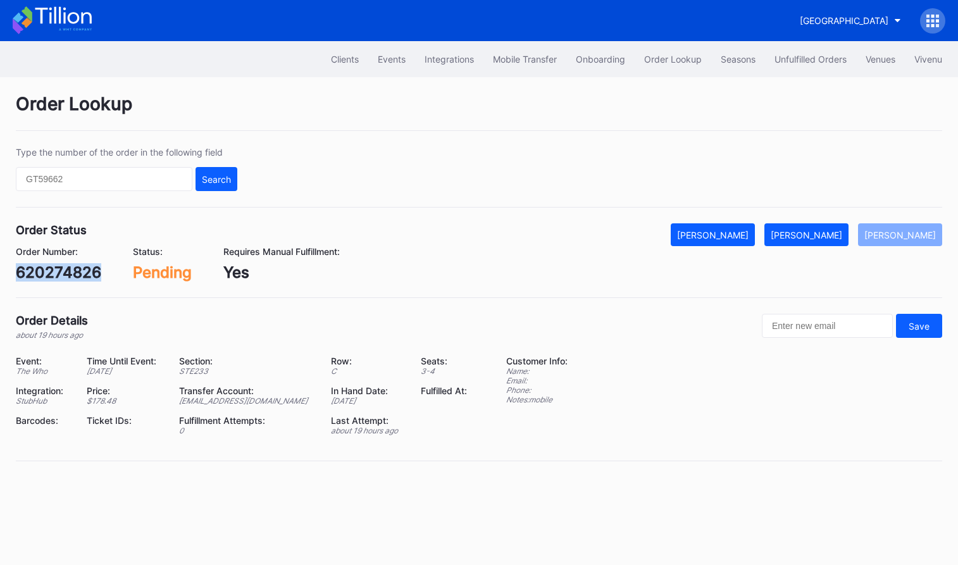
click at [78, 280] on div "620274826" at bounding box center [58, 272] width 85 height 18
copy div "620274826"
click at [822, 234] on div "[PERSON_NAME]" at bounding box center [807, 235] width 72 height 11
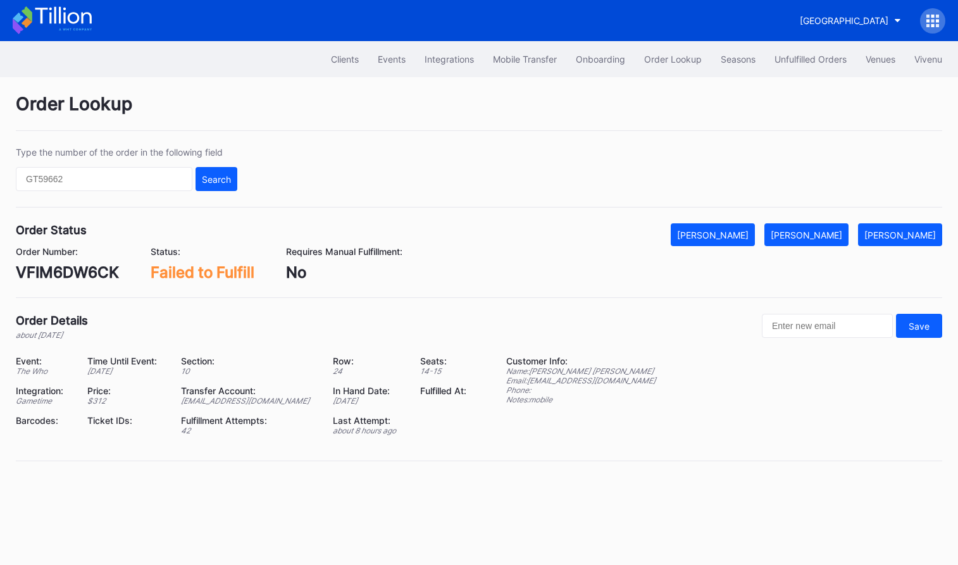
click at [61, 272] on div "VFIM6DW6CK" at bounding box center [67, 272] width 103 height 18
copy div "VFIM6DW6CK"
click at [832, 231] on div "[PERSON_NAME]" at bounding box center [807, 235] width 72 height 11
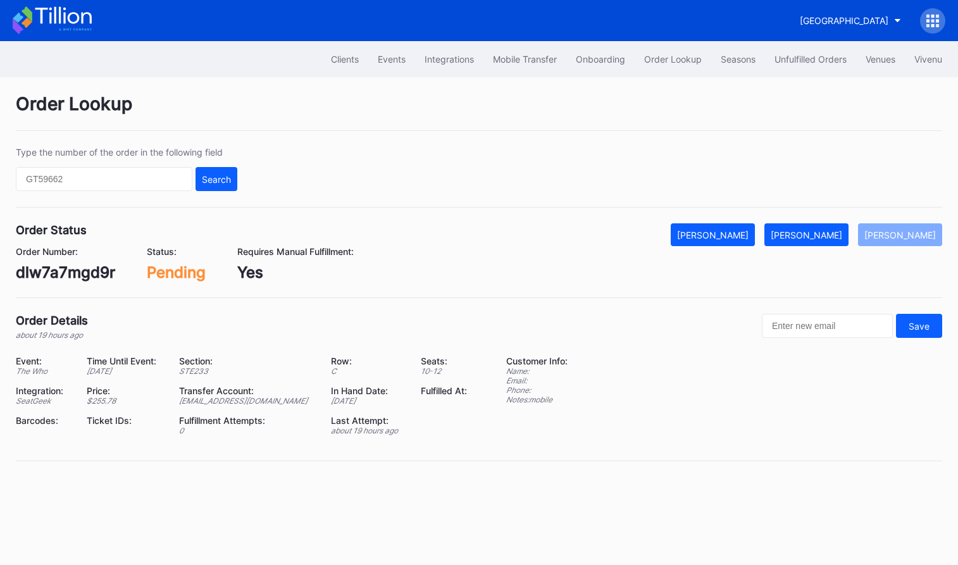
click at [94, 272] on div "dlw7a7mgd9r" at bounding box center [65, 272] width 99 height 18
copy div "dlw7a7mgd9r"
click at [840, 230] on div "[PERSON_NAME]" at bounding box center [807, 235] width 72 height 11
click at [86, 272] on div "574006392" at bounding box center [59, 272] width 86 height 18
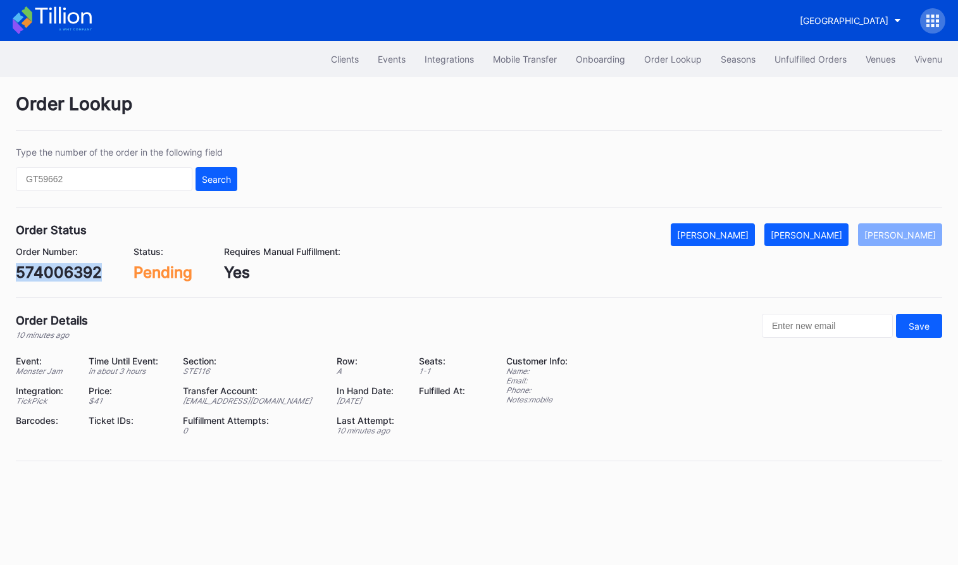
click at [86, 272] on div "574006392" at bounding box center [59, 272] width 86 height 18
copy div "574006392"
click at [839, 230] on div "[PERSON_NAME]" at bounding box center [807, 235] width 72 height 11
click at [58, 272] on div "832419603" at bounding box center [58, 272] width 84 height 18
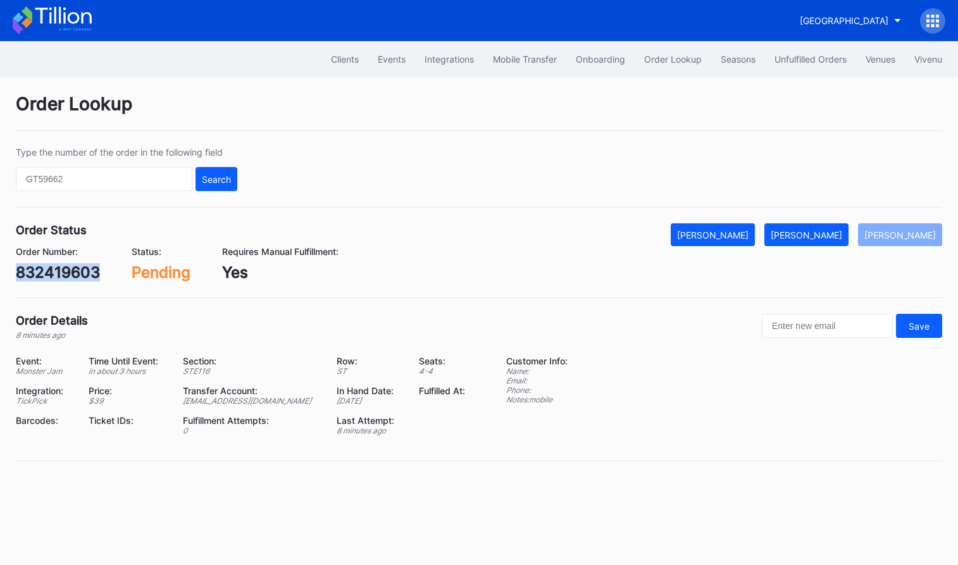
copy div "832419603"
click at [835, 234] on div "[PERSON_NAME]" at bounding box center [807, 235] width 72 height 11
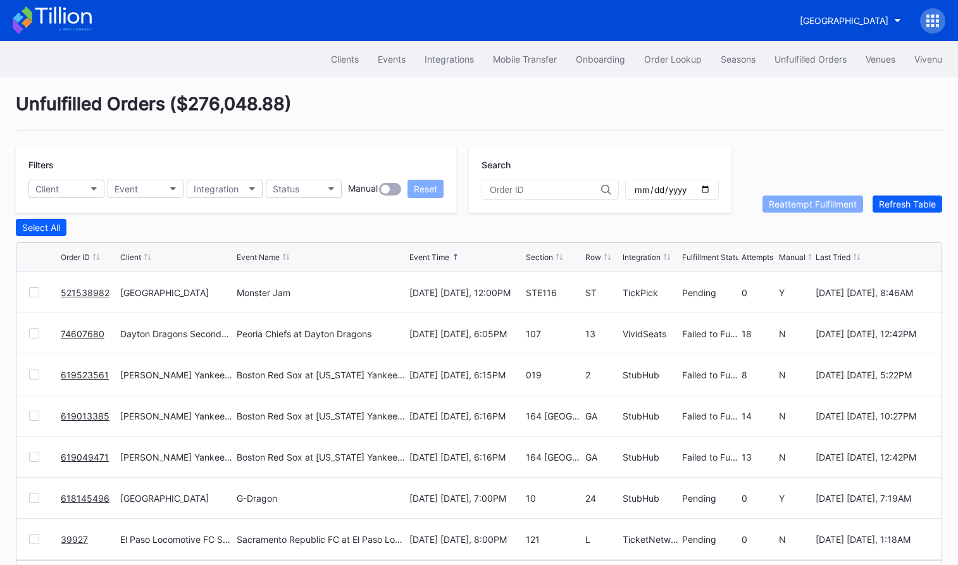
click at [78, 289] on link "521538982" at bounding box center [85, 292] width 49 height 11
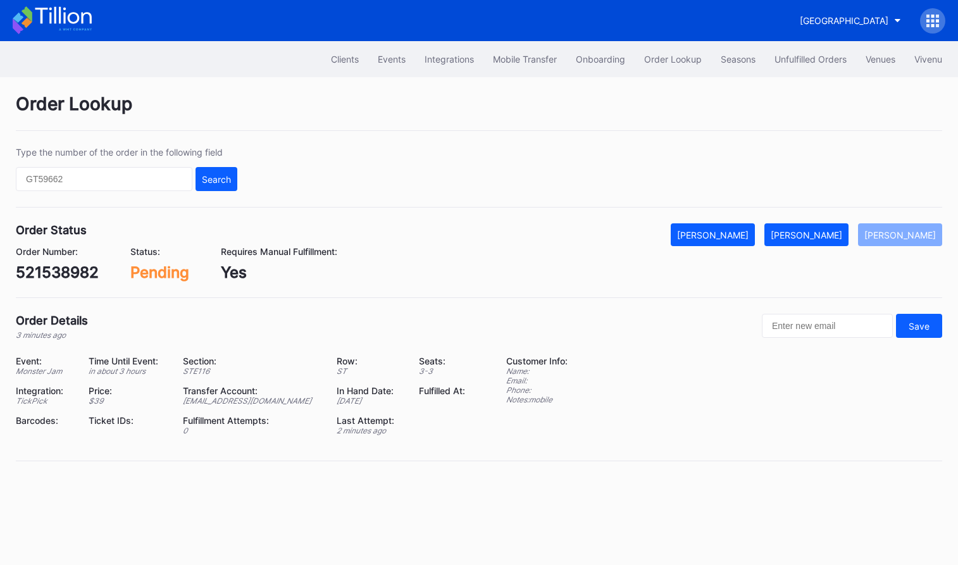
click at [66, 274] on div "521538982" at bounding box center [57, 272] width 83 height 18
copy div "521538982"
click at [832, 231] on div "[PERSON_NAME]" at bounding box center [807, 235] width 72 height 11
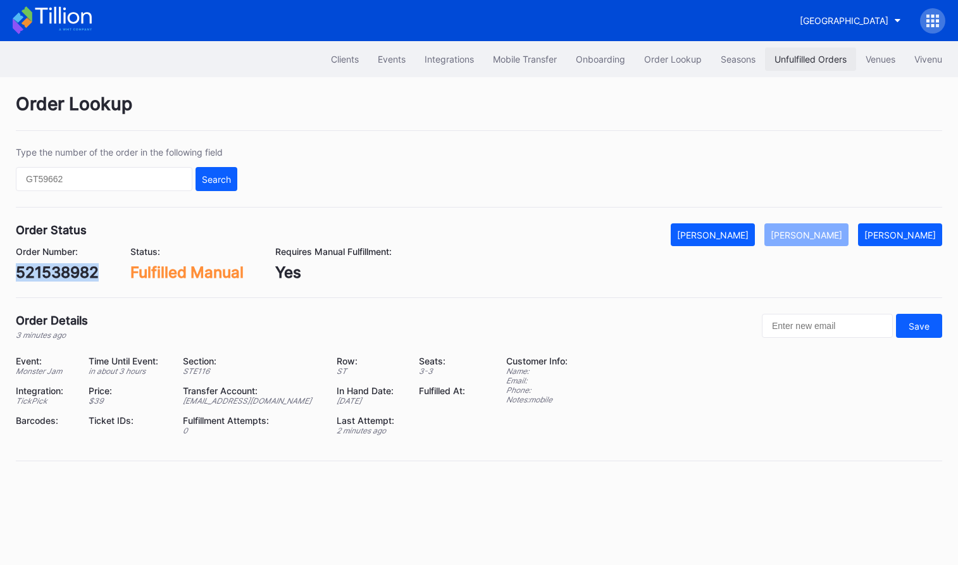
click at [811, 56] on div "Unfulfilled Orders" at bounding box center [811, 59] width 72 height 11
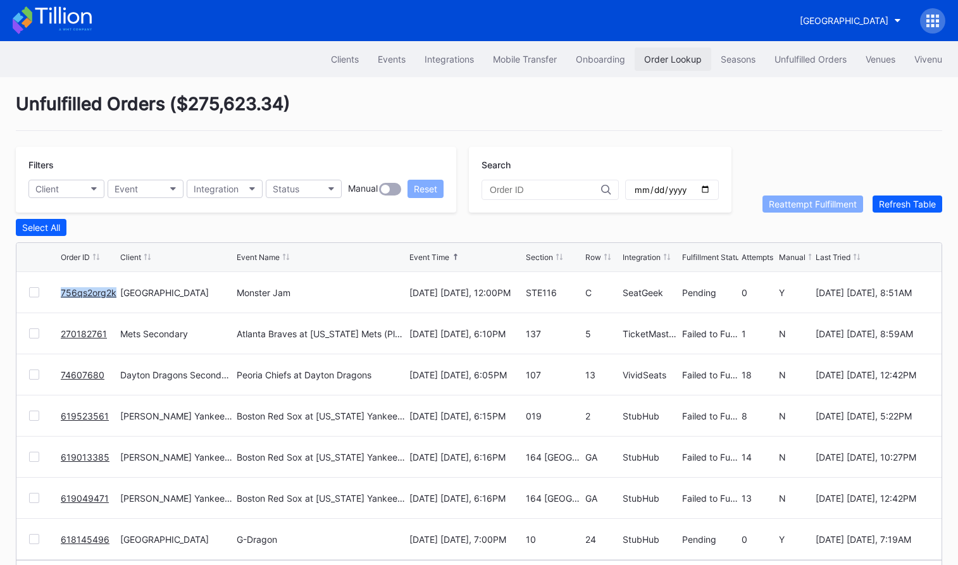
click at [664, 67] on button "Order Lookup" at bounding box center [673, 58] width 77 height 23
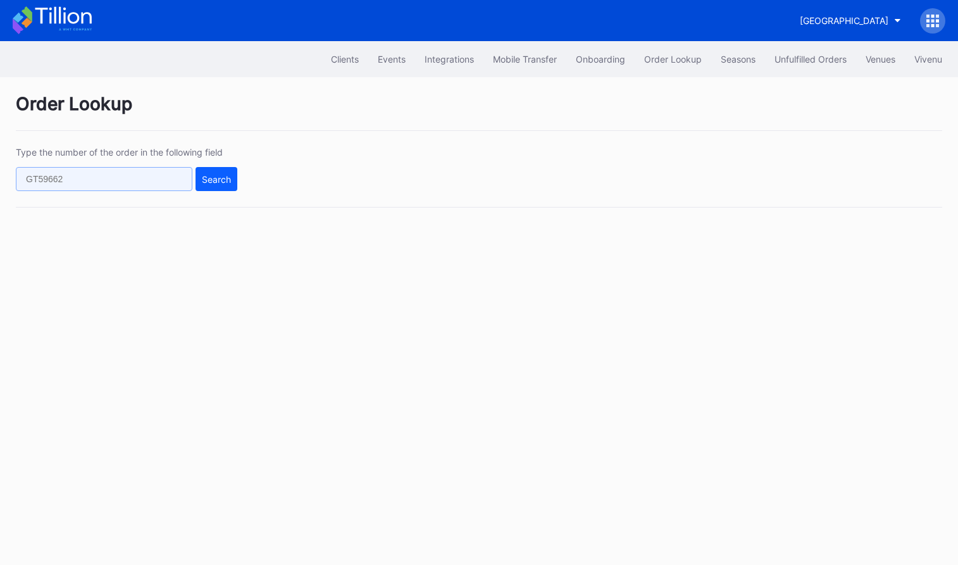
click at [168, 187] on input "text" at bounding box center [104, 179] width 177 height 24
paste input "561472805"
type input "561472805"
click at [232, 187] on button "Search" at bounding box center [217, 179] width 42 height 24
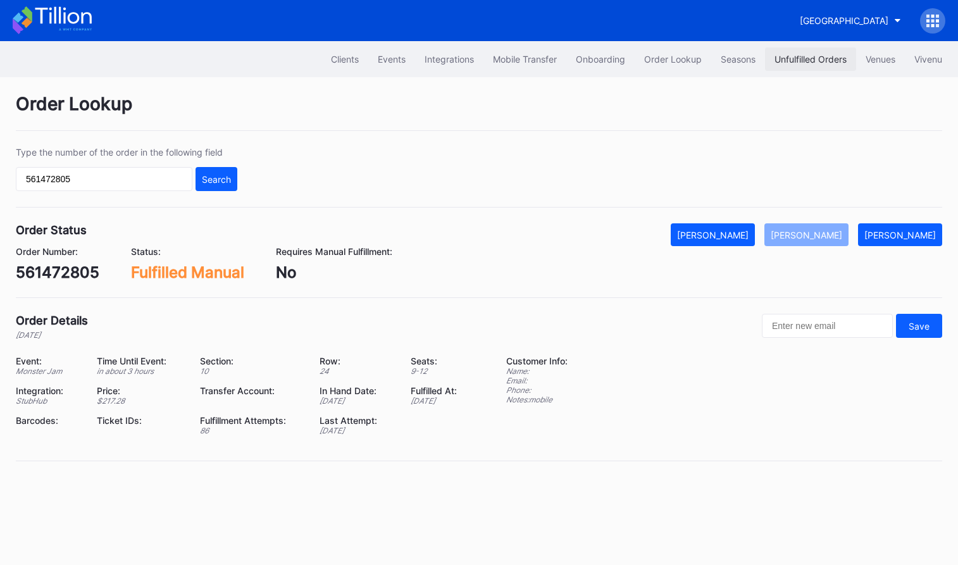
click at [785, 61] on div "Unfulfilled Orders" at bounding box center [811, 59] width 72 height 11
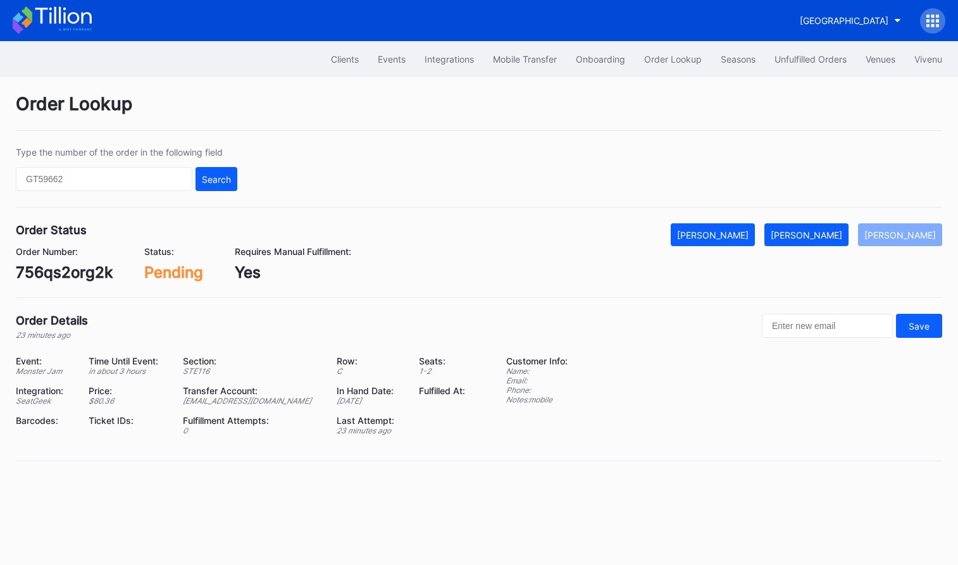
click at [92, 280] on div "756qs2org2k" at bounding box center [64, 272] width 97 height 18
copy div "756qs2org2k"
click at [842, 237] on div "[PERSON_NAME]" at bounding box center [807, 235] width 72 height 11
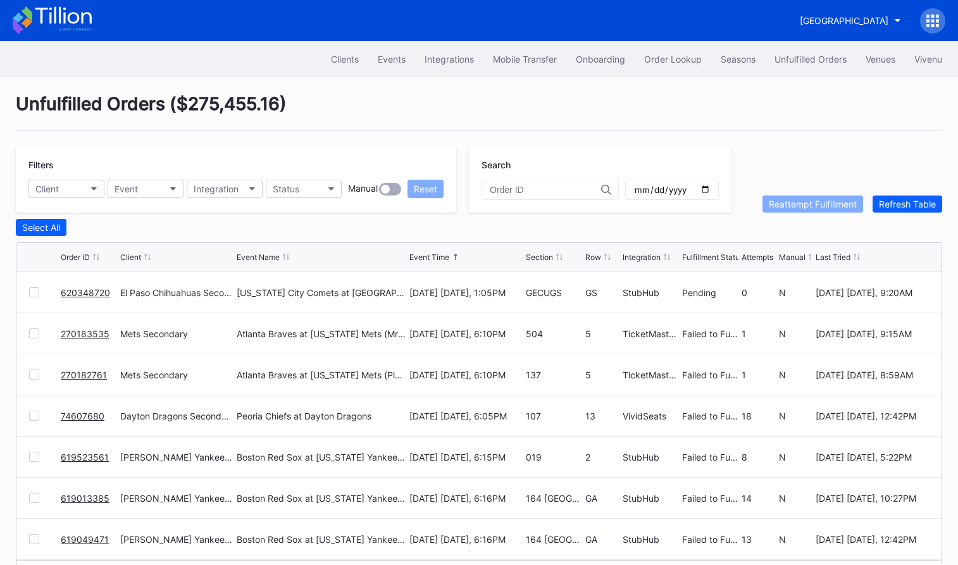
click at [32, 335] on div at bounding box center [34, 333] width 10 height 10
click at [32, 375] on div at bounding box center [34, 375] width 10 height 10
click at [795, 209] on div "Reattempt Fulfillment" at bounding box center [813, 204] width 88 height 11
